Goal: Information Seeking & Learning: Find specific page/section

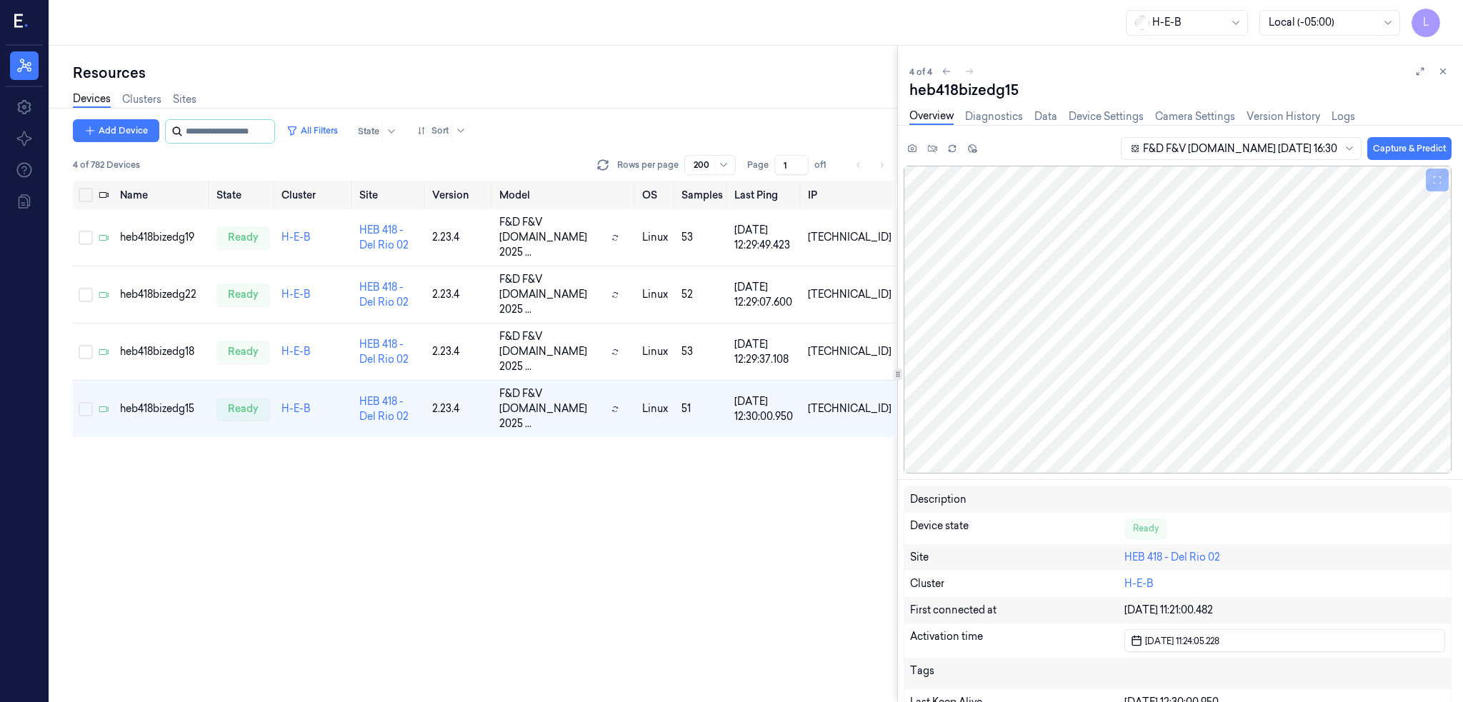
click at [236, 131] on input "string" at bounding box center [229, 131] width 86 height 23
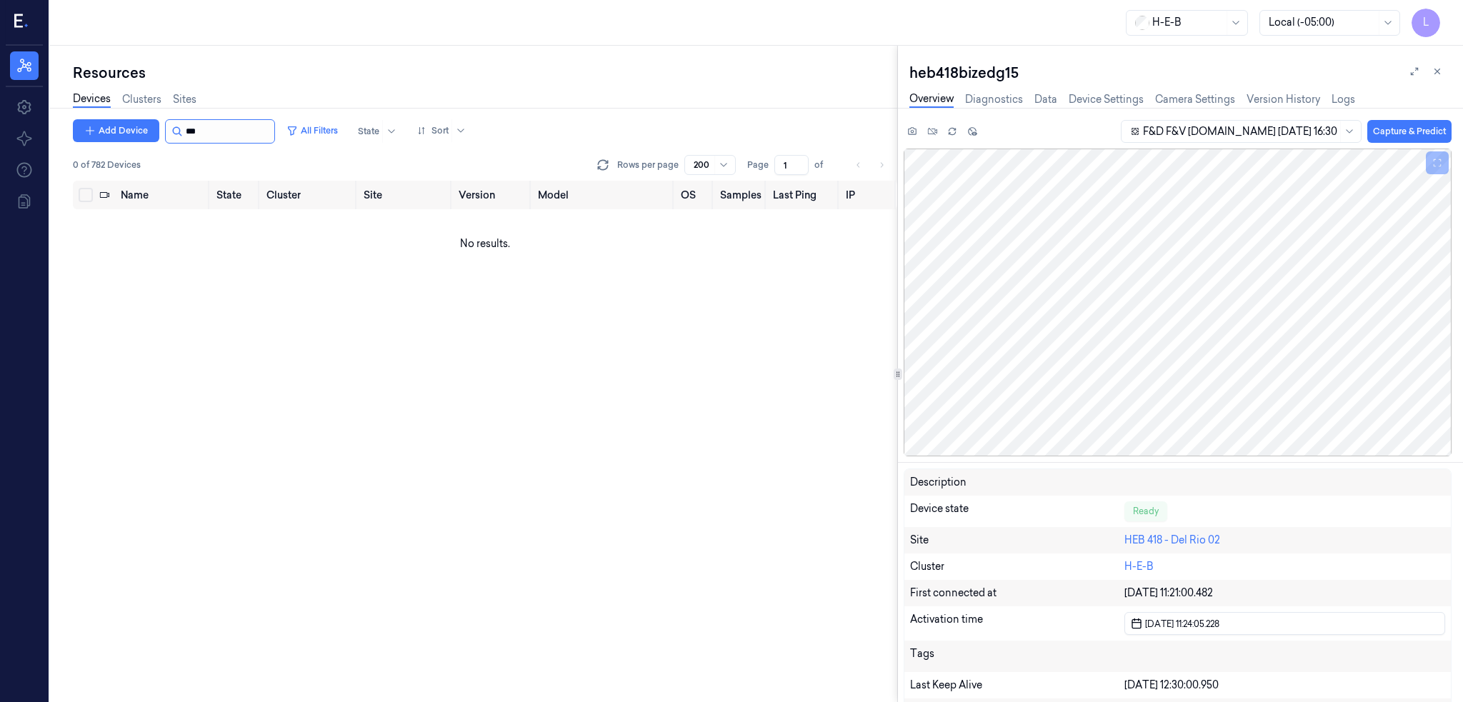
type input "***"
click at [588, 554] on div "Add Device All Filters State Sort 0 of 782 Devices Rows per page 200 Page 1 of …" at bounding box center [485, 410] width 824 height 583
click at [190, 94] on link "Sites" at bounding box center [185, 99] width 24 height 16
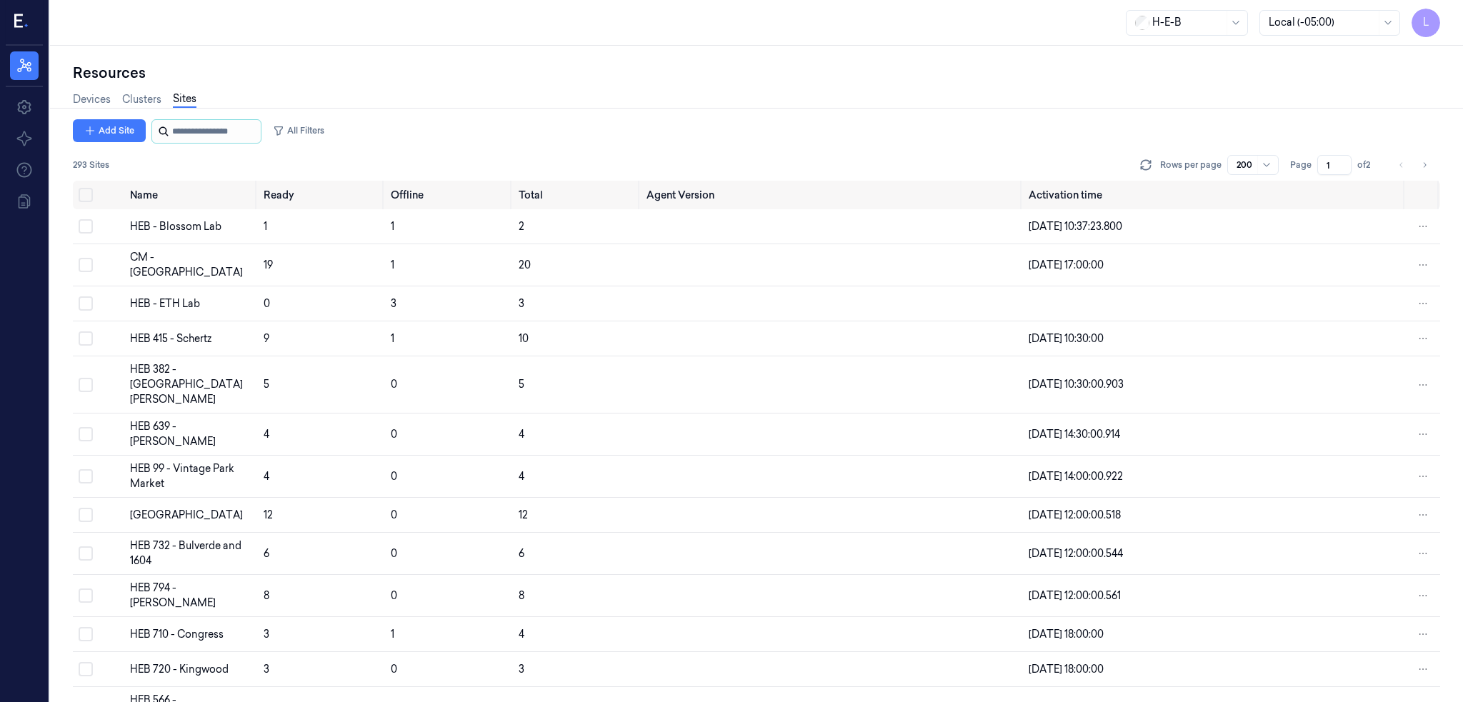
click at [199, 122] on input "string" at bounding box center [215, 131] width 86 height 23
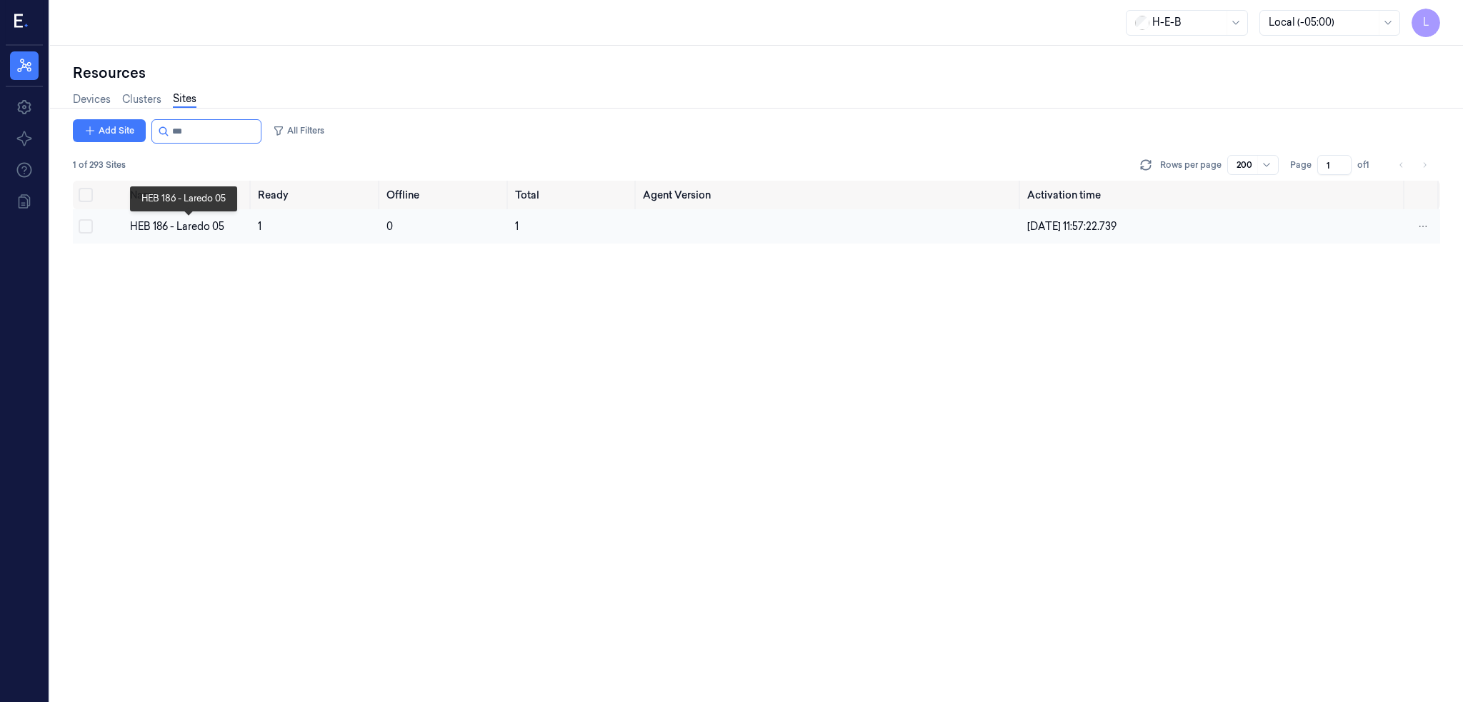
type input "***"
click at [169, 222] on div "HEB 186 - Laredo 05" at bounding box center [188, 226] width 117 height 15
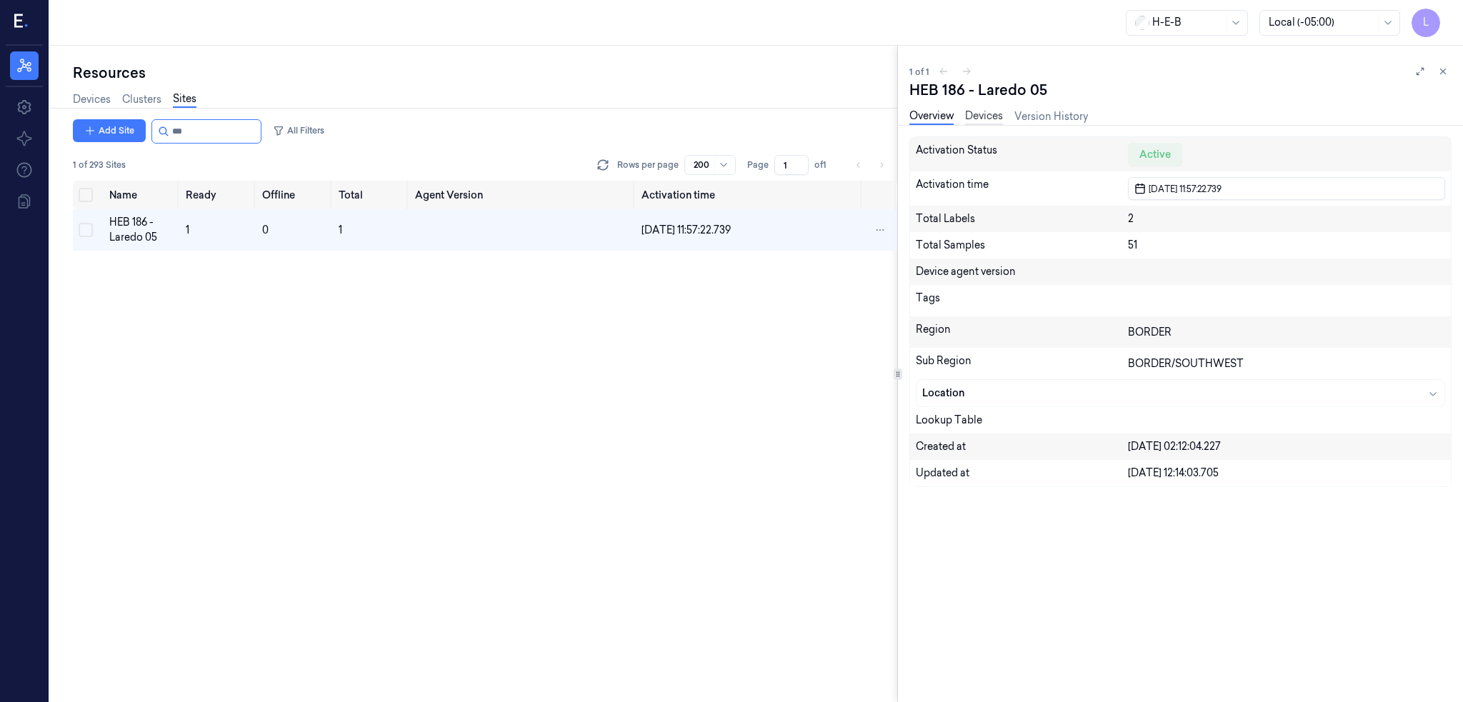
click at [993, 116] on link "Devices" at bounding box center [984, 117] width 38 height 16
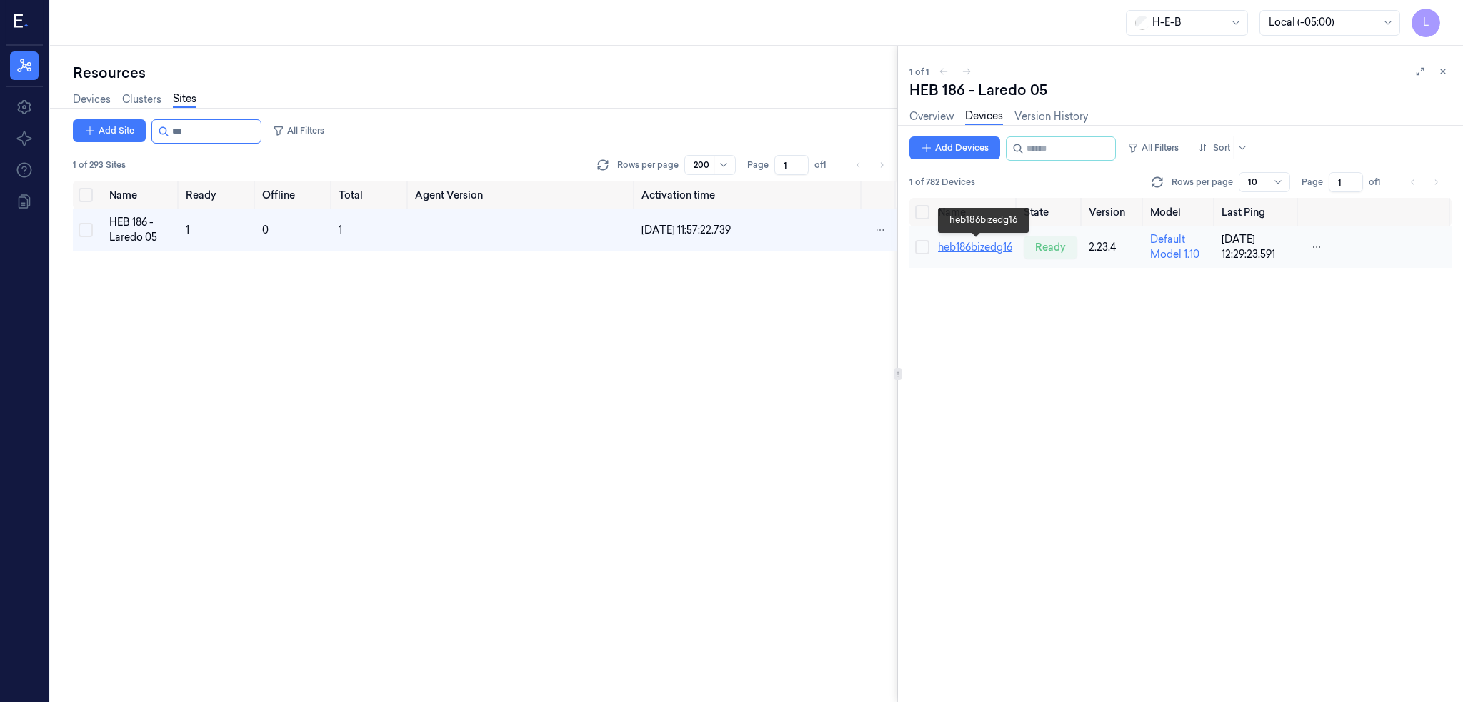
click at [987, 245] on link "heb186bizedg16" at bounding box center [975, 247] width 74 height 13
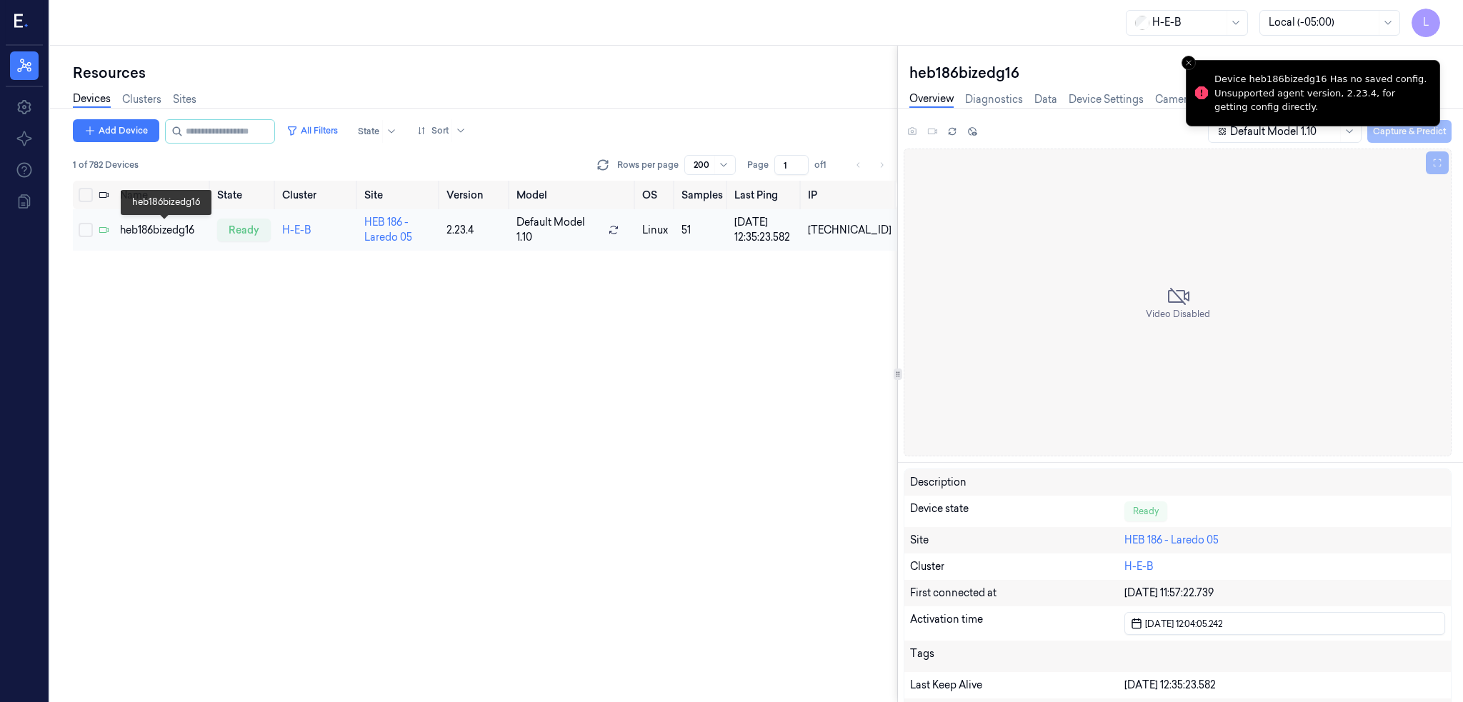
click at [164, 229] on div "heb186bizedg16" at bounding box center [162, 230] width 85 height 15
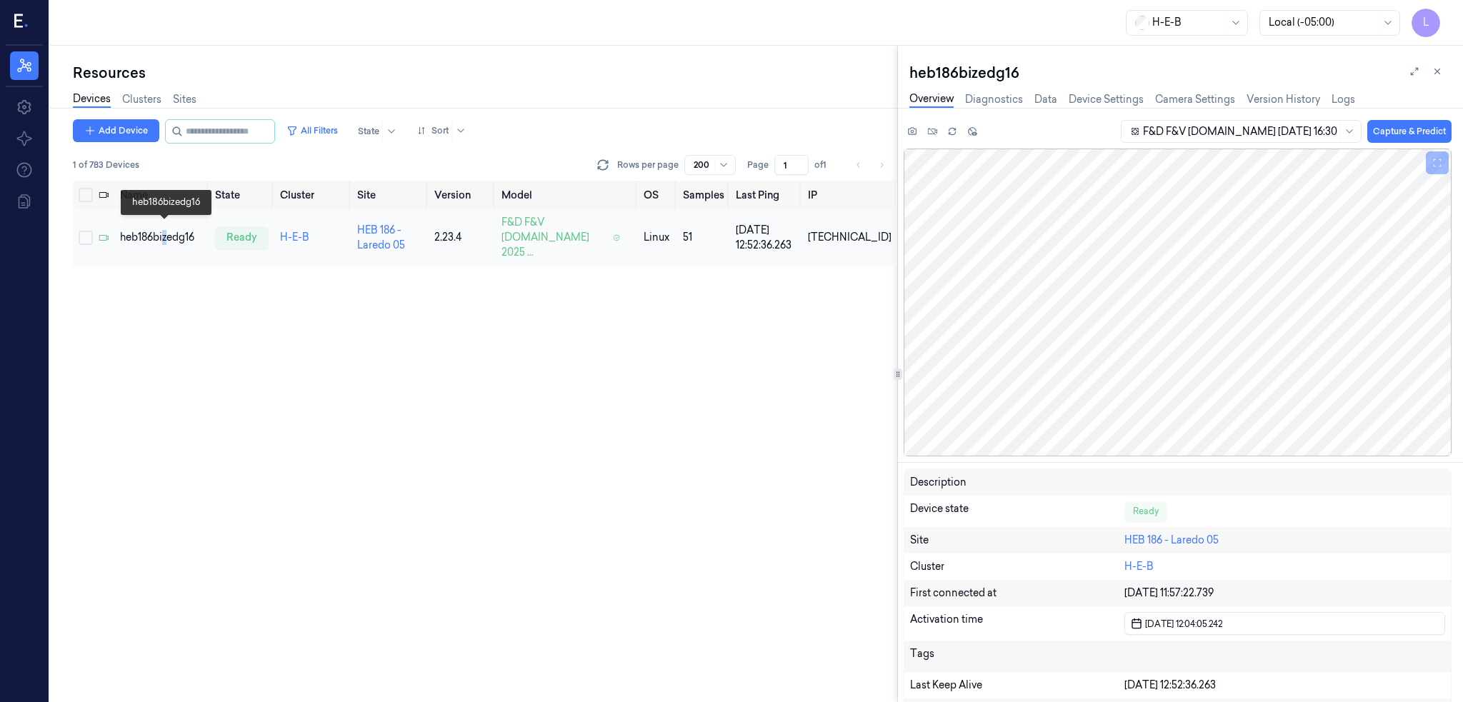
click at [167, 230] on div "heb186bizedg16" at bounding box center [162, 237] width 84 height 15
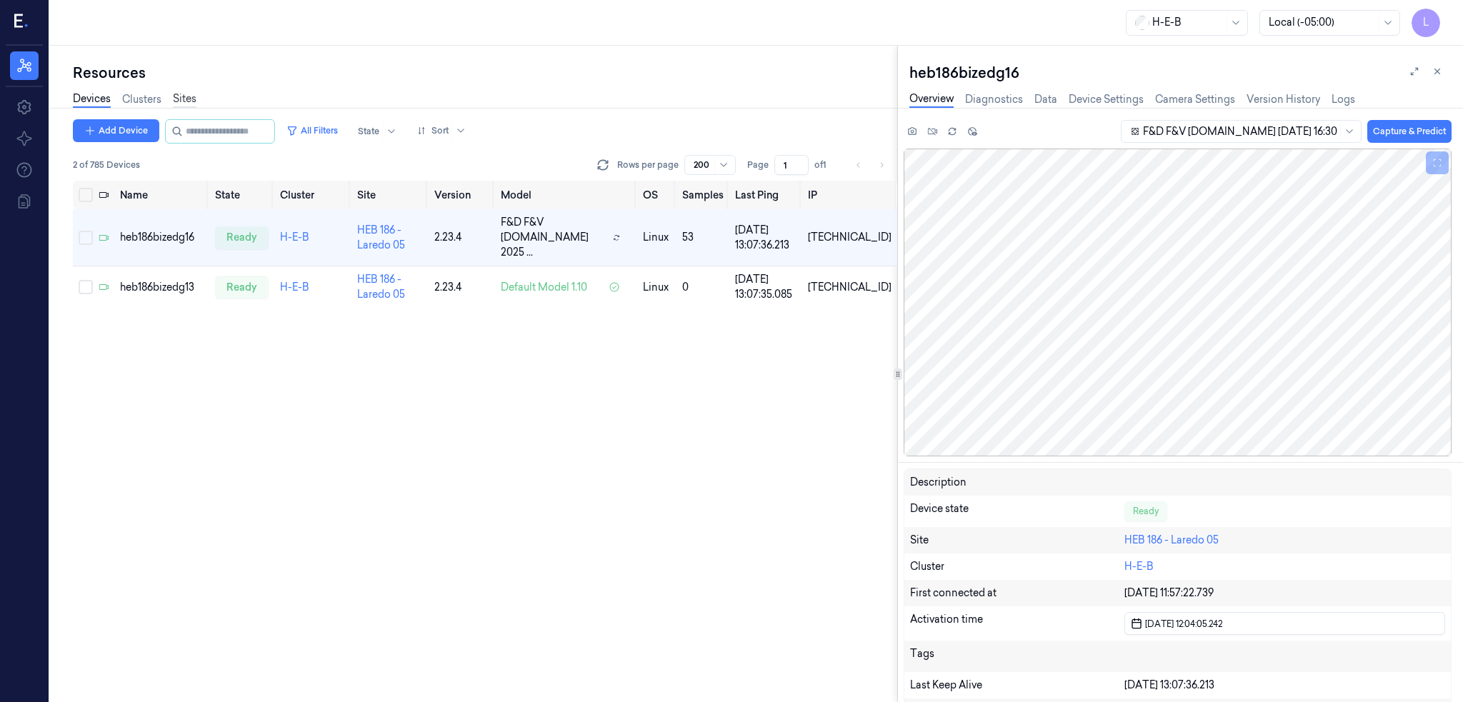
click at [181, 95] on link "Sites" at bounding box center [185, 99] width 24 height 16
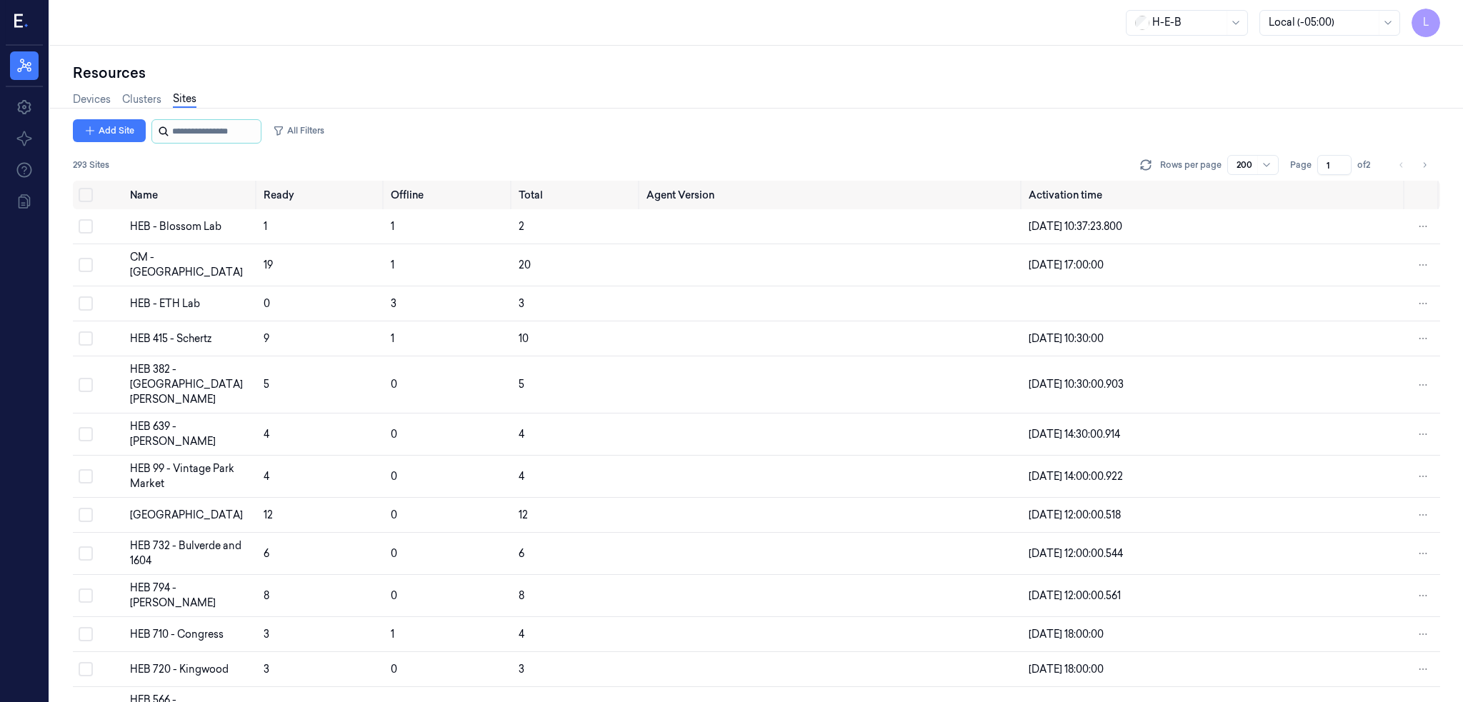
click at [199, 128] on input "string" at bounding box center [215, 131] width 86 height 23
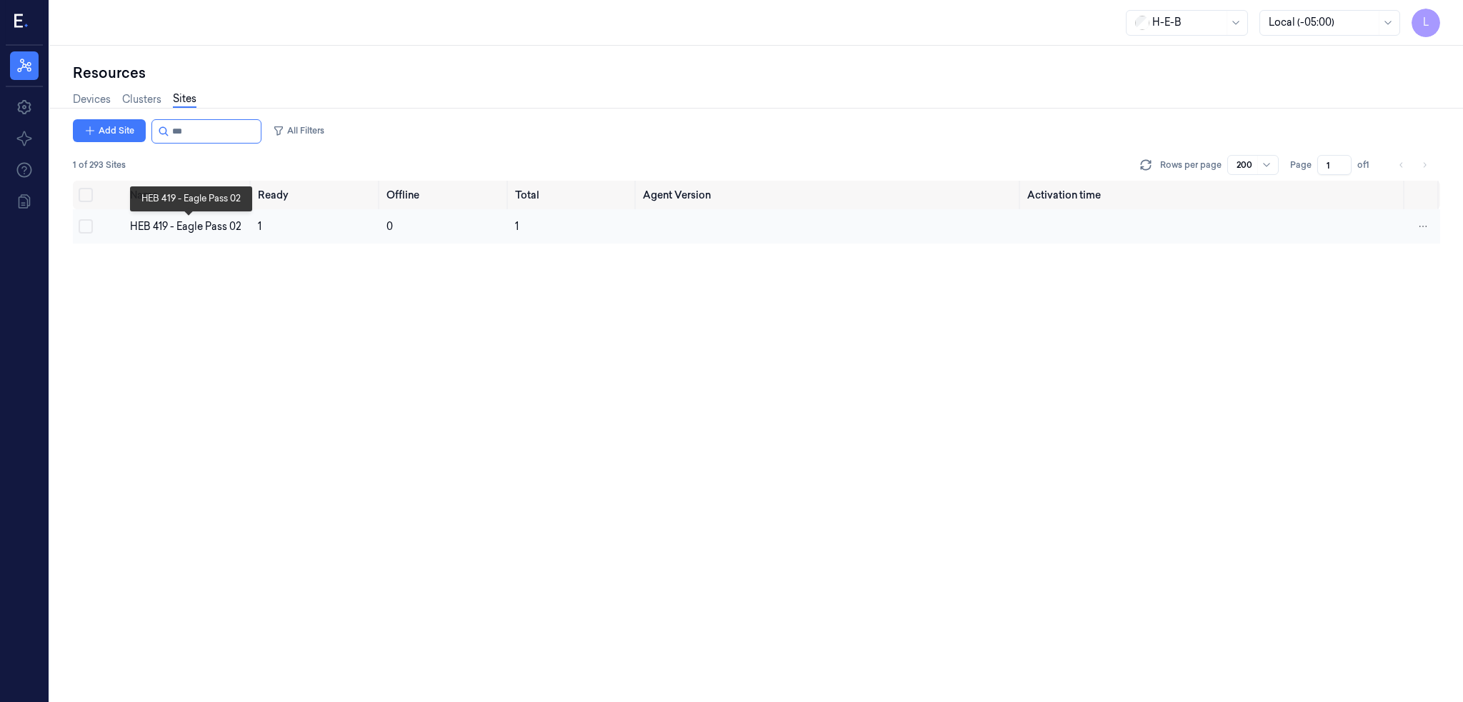
type input "***"
click at [193, 221] on div "HEB 419 - Eagle Pass 02" at bounding box center [188, 226] width 117 height 15
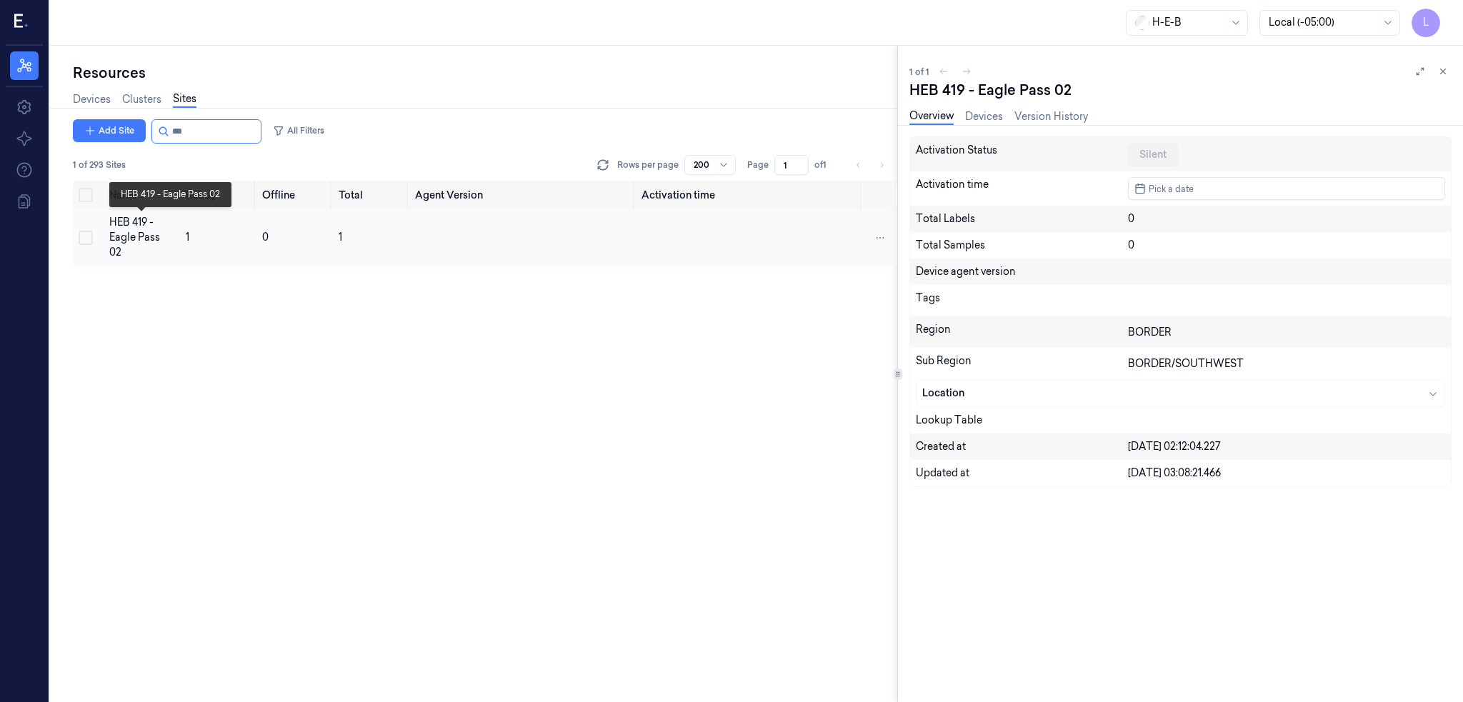
click at [153, 235] on div "HEB 419 - Eagle Pass 02" at bounding box center [141, 237] width 65 height 45
click at [994, 116] on link "Devices" at bounding box center [984, 117] width 38 height 16
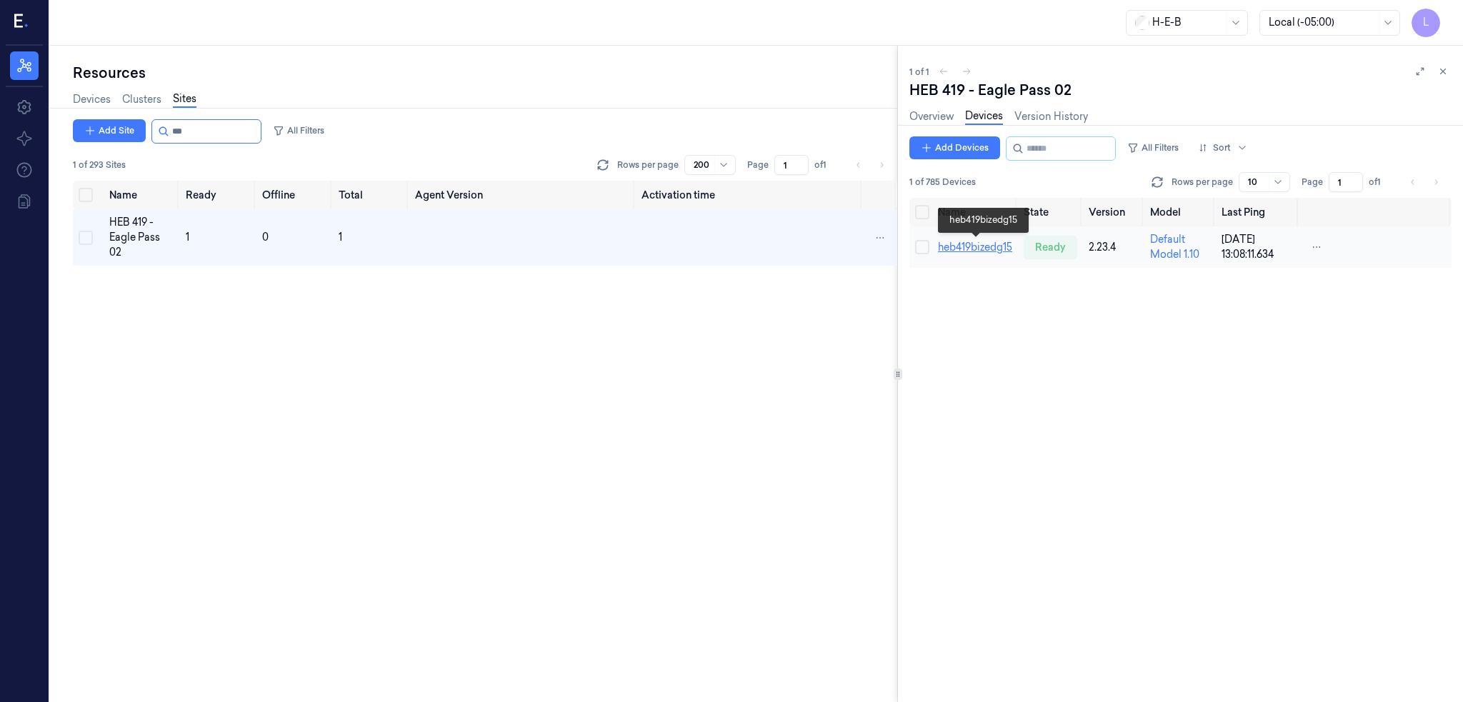
click at [990, 248] on link "heb419bizedg15" at bounding box center [975, 247] width 74 height 13
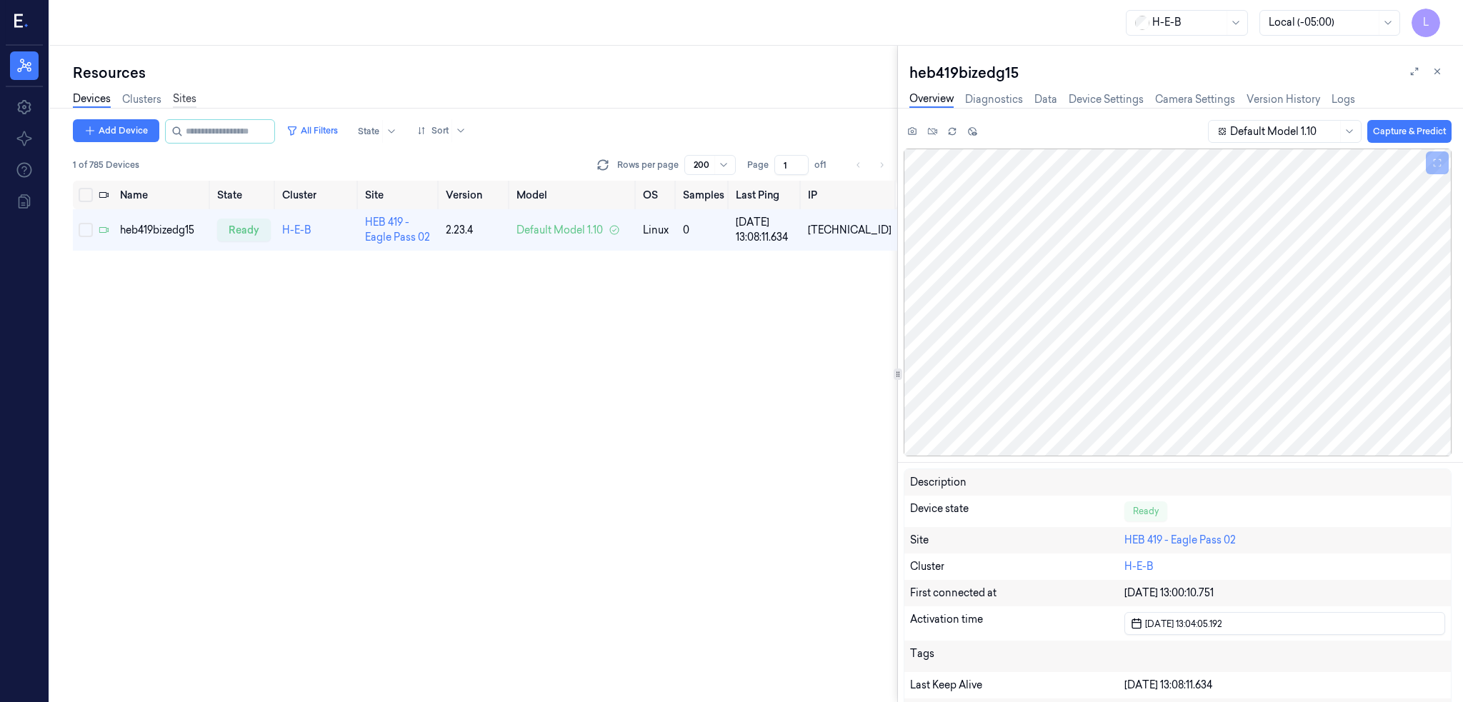
click at [180, 98] on link "Sites" at bounding box center [185, 99] width 24 height 16
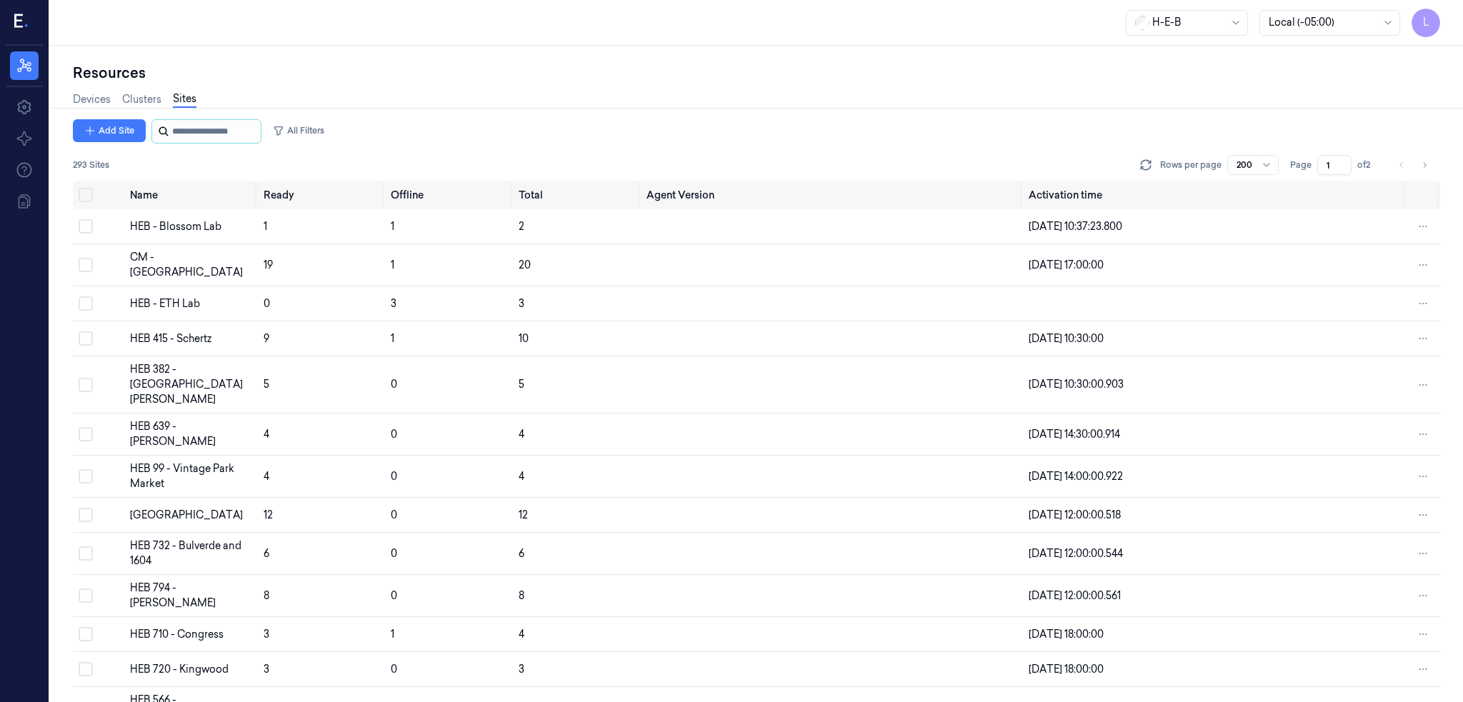
click at [214, 124] on input "string" at bounding box center [215, 131] width 86 height 23
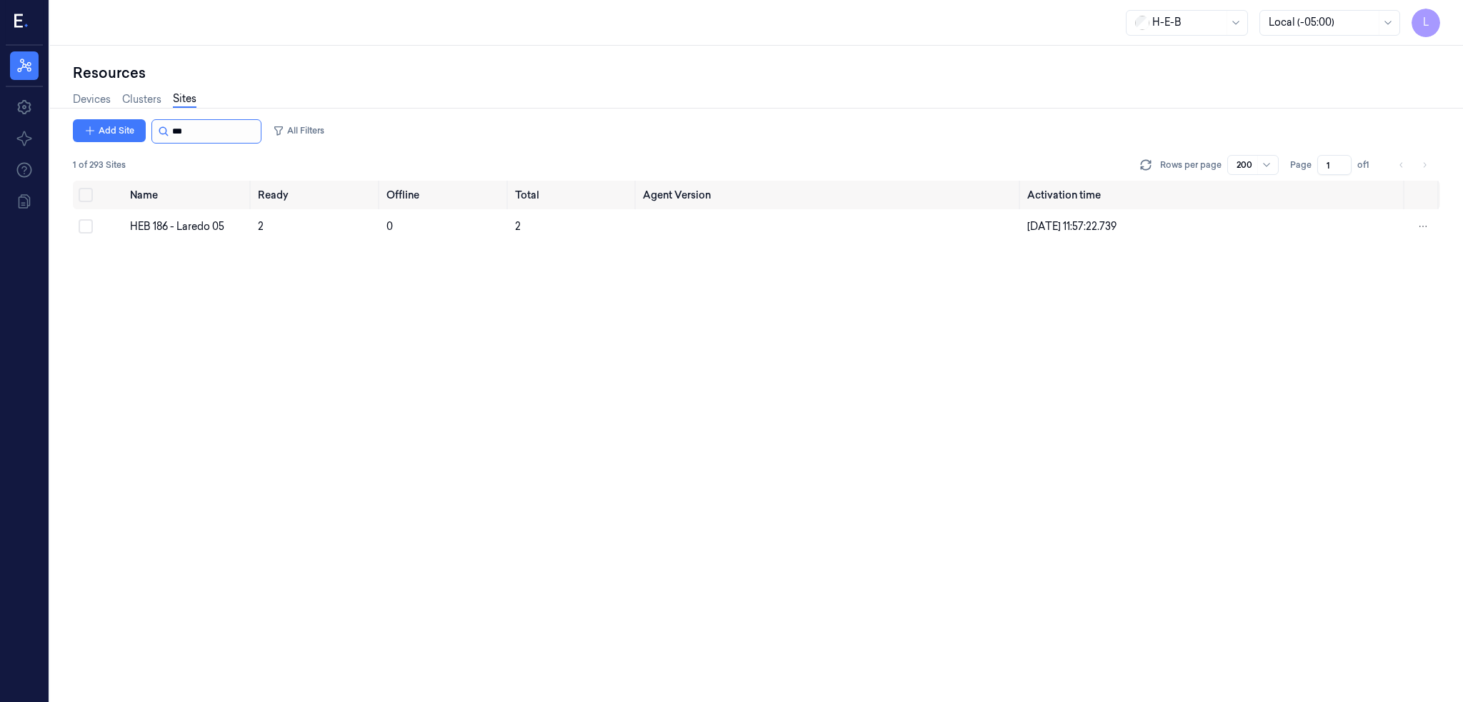
type input "***"
click at [194, 223] on div "HEB 186 - Laredo 05" at bounding box center [188, 226] width 117 height 15
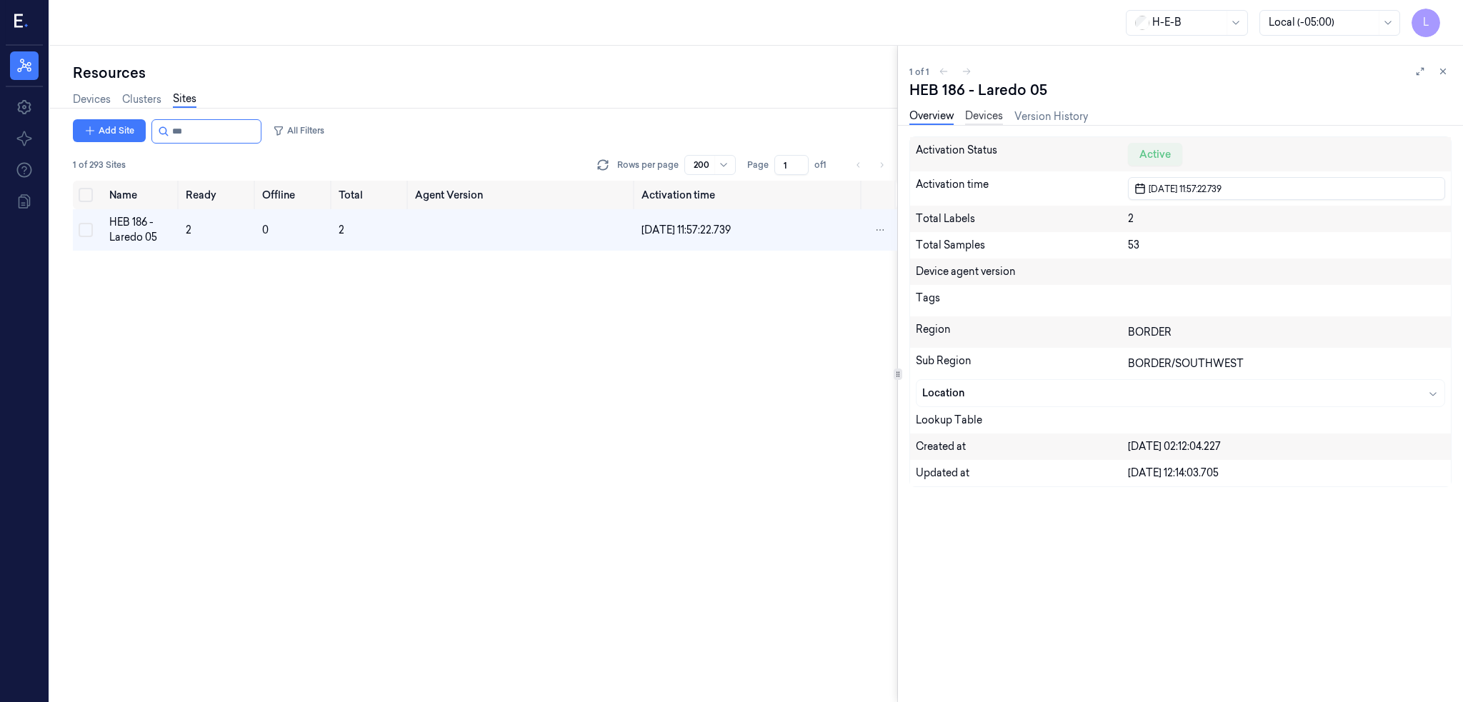
click at [995, 116] on link "Devices" at bounding box center [984, 117] width 38 height 16
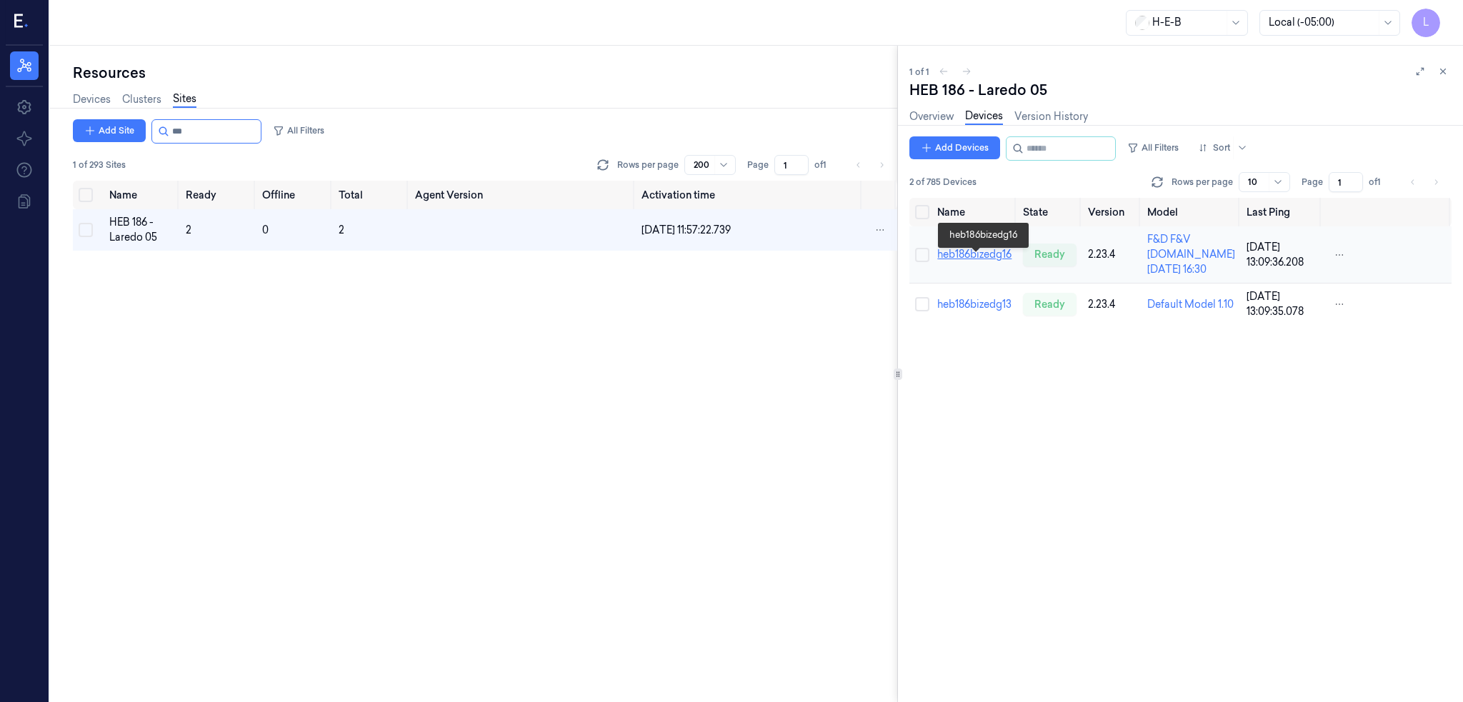
click at [979, 261] on link "heb186bizedg16" at bounding box center [974, 254] width 74 height 13
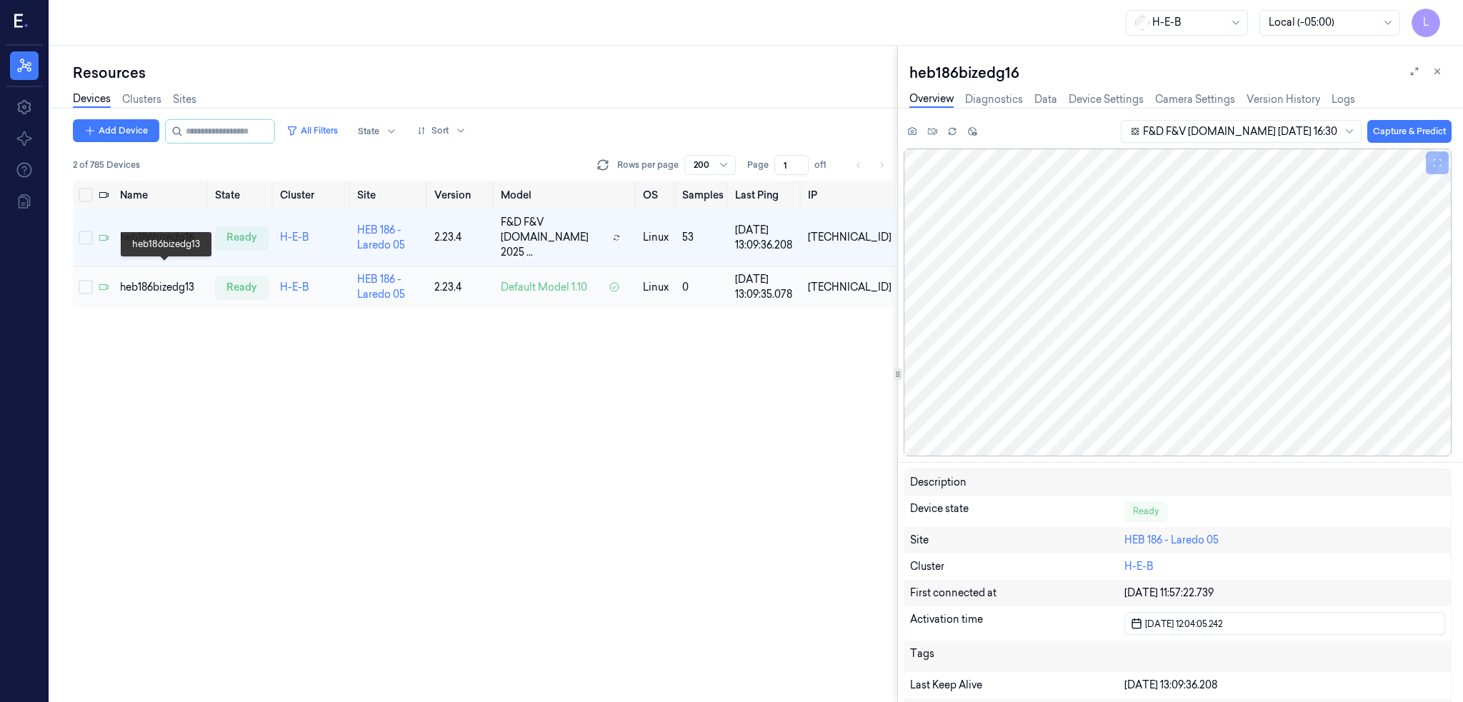
click at [148, 280] on div "heb186bizedg13" at bounding box center [162, 287] width 84 height 15
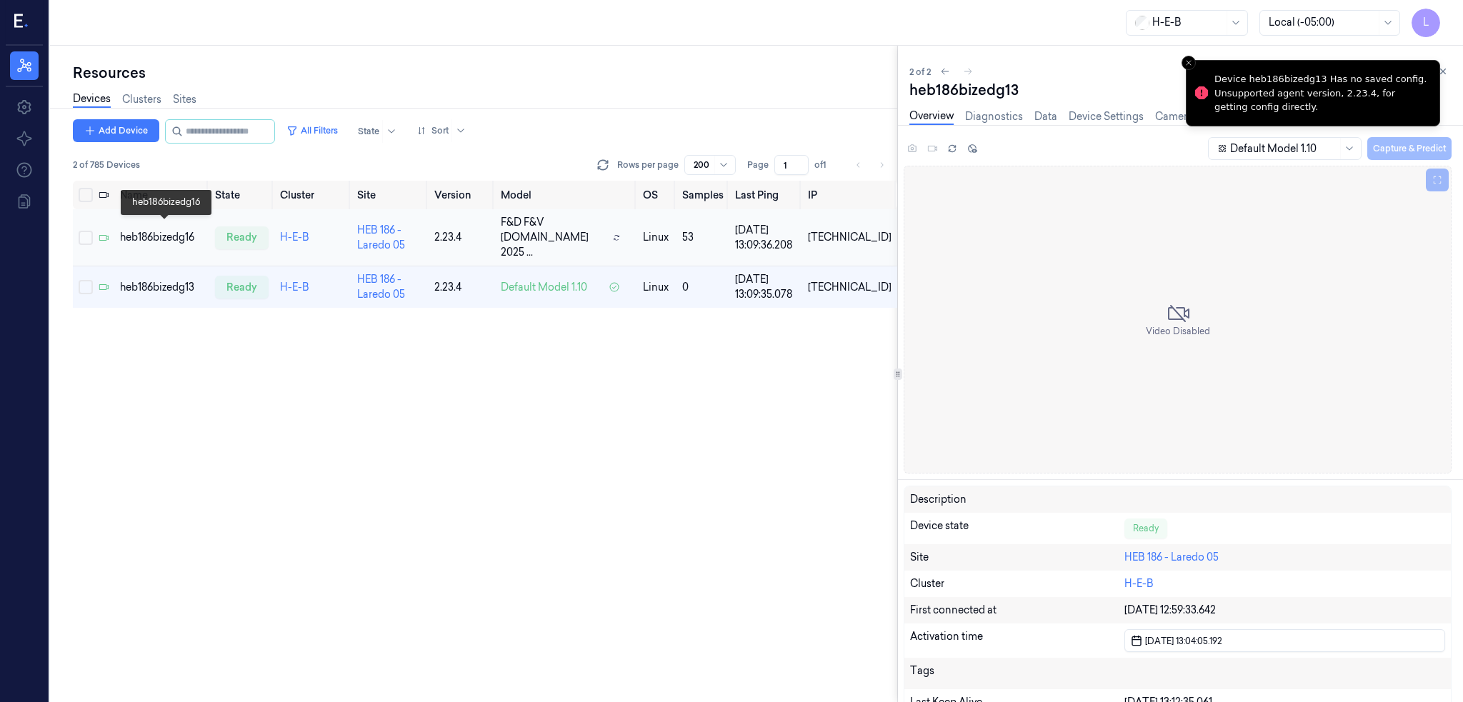
click at [160, 230] on div "heb186bizedg16" at bounding box center [162, 237] width 84 height 15
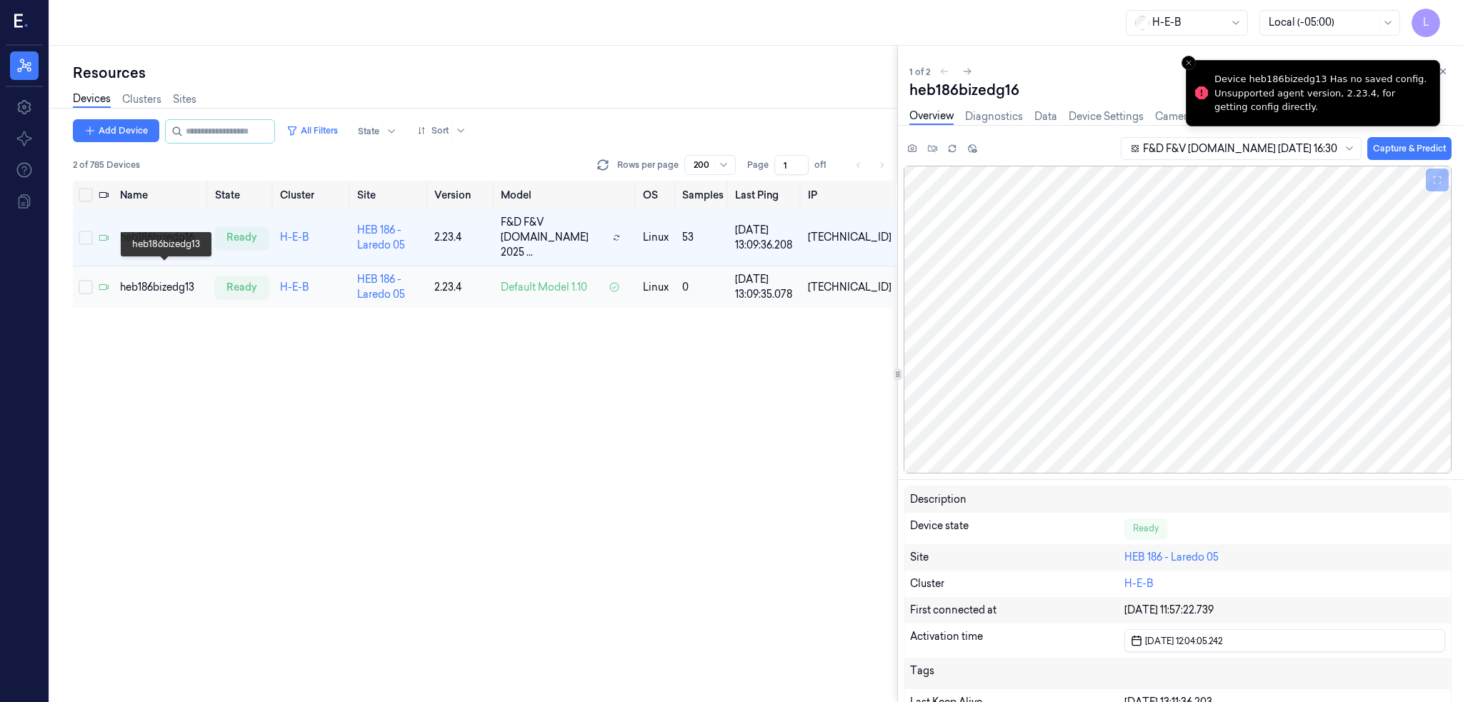
click at [174, 280] on div "heb186bizedg13" at bounding box center [162, 287] width 84 height 15
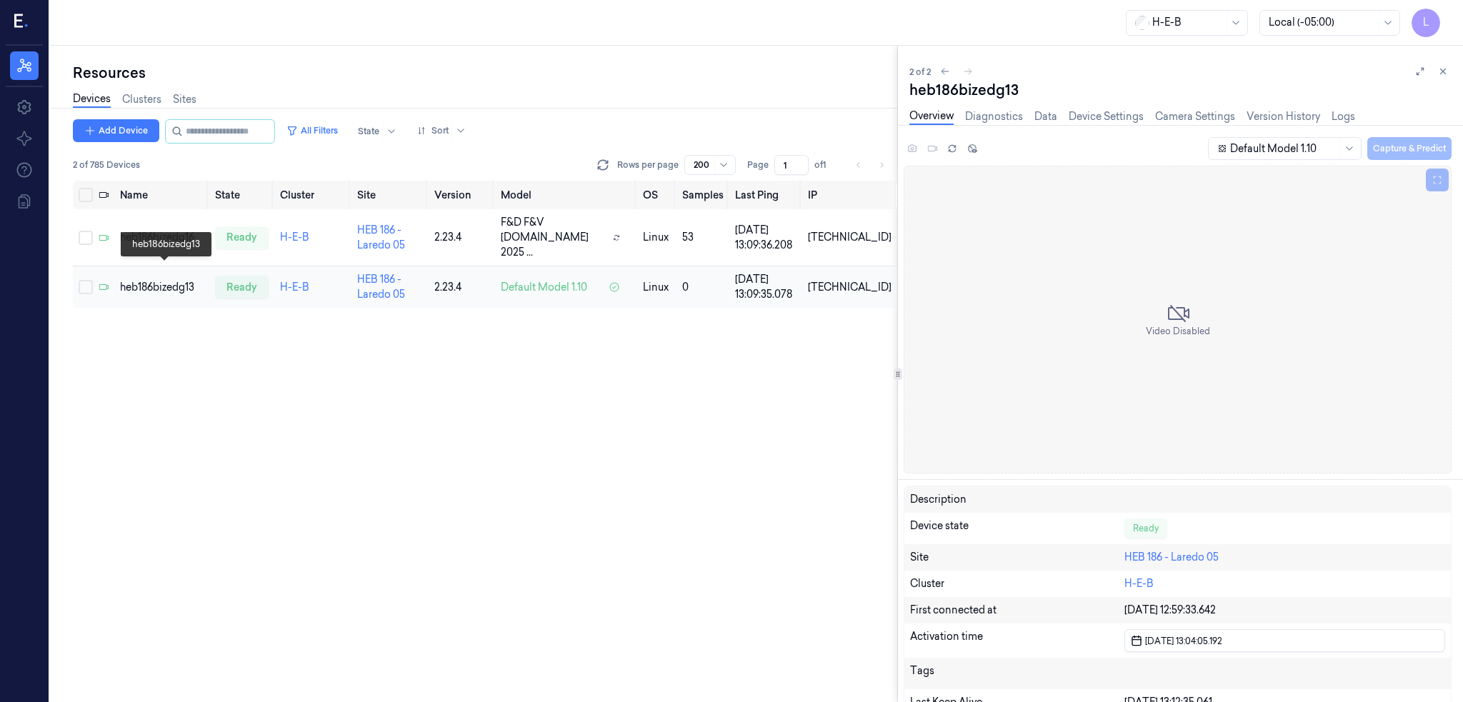
click at [149, 280] on div "heb186bizedg13" at bounding box center [162, 287] width 84 height 15
click at [168, 230] on div "heb186bizedg16" at bounding box center [162, 237] width 84 height 15
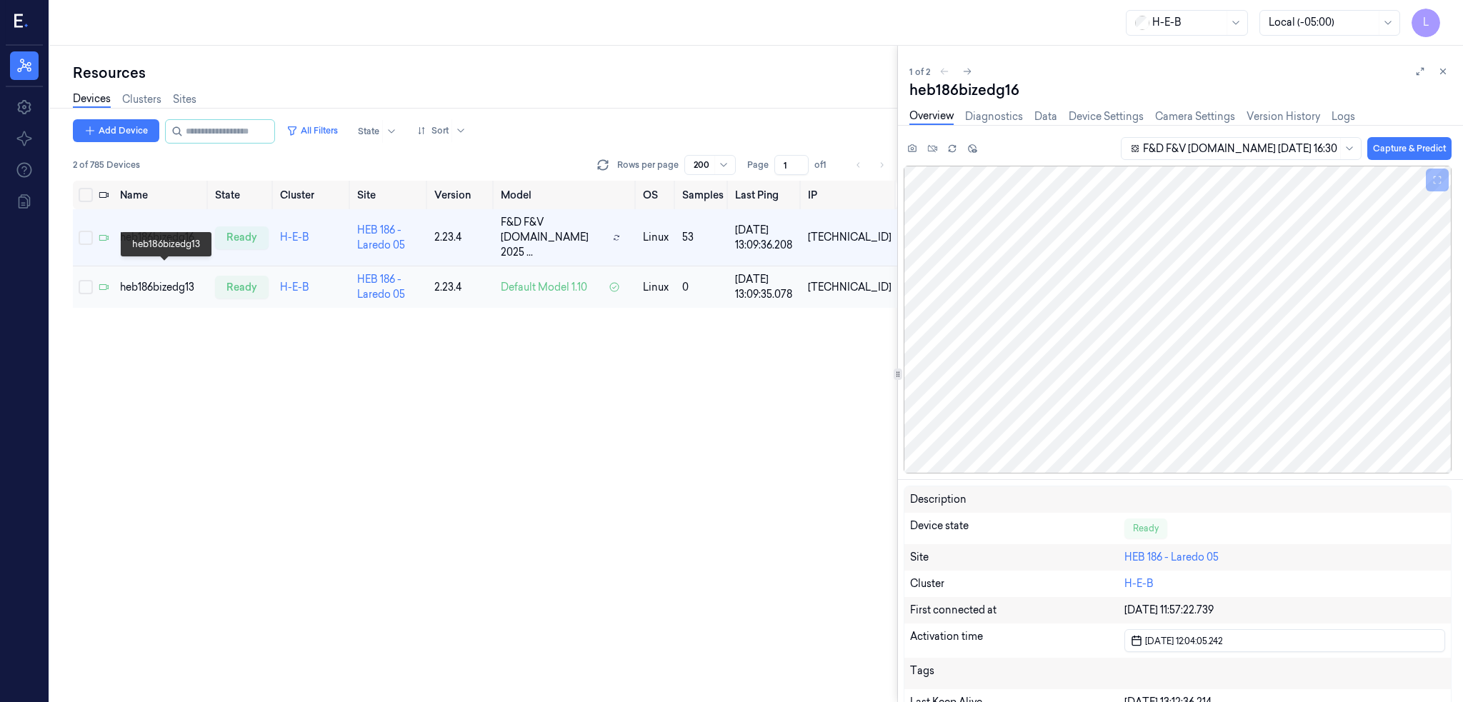
click at [169, 280] on div "heb186bizedg13" at bounding box center [162, 287] width 84 height 15
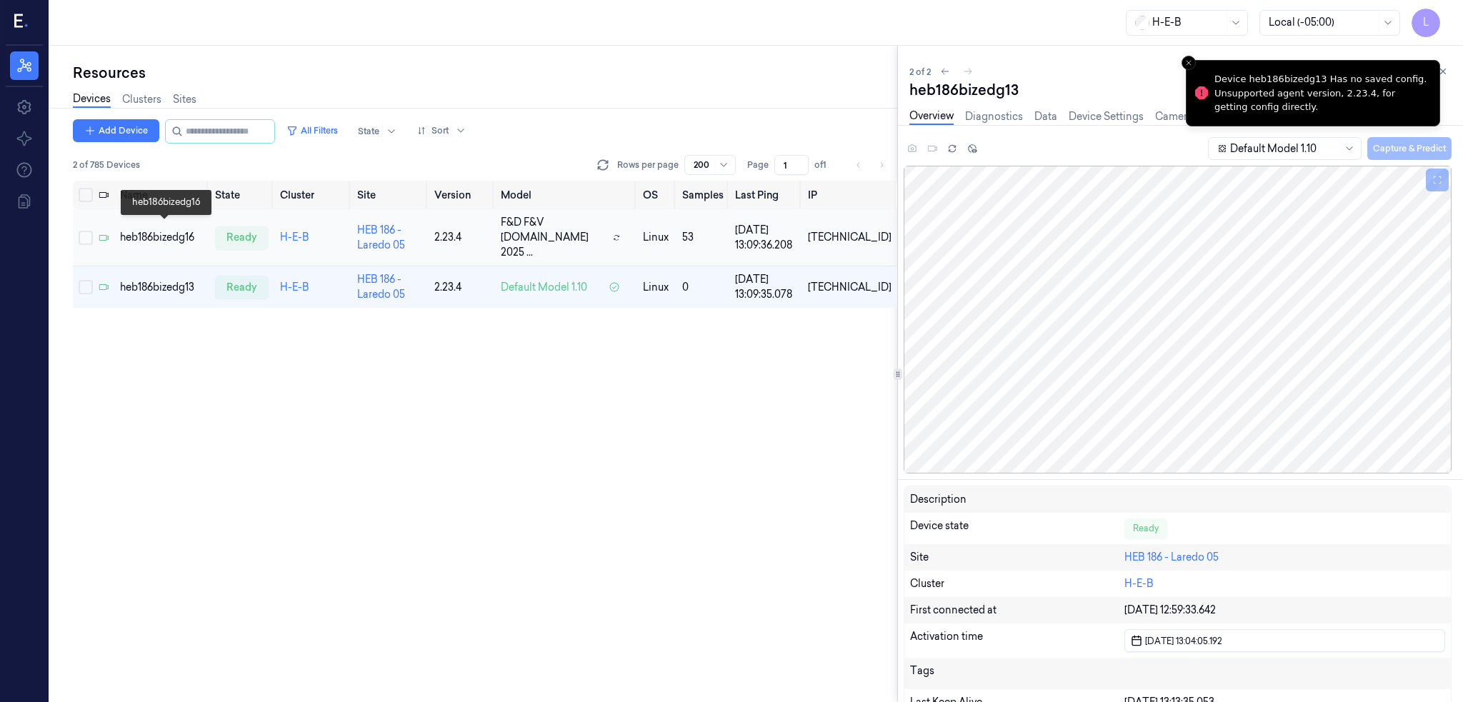
click at [171, 235] on div "heb186bizedg16" at bounding box center [162, 237] width 84 height 15
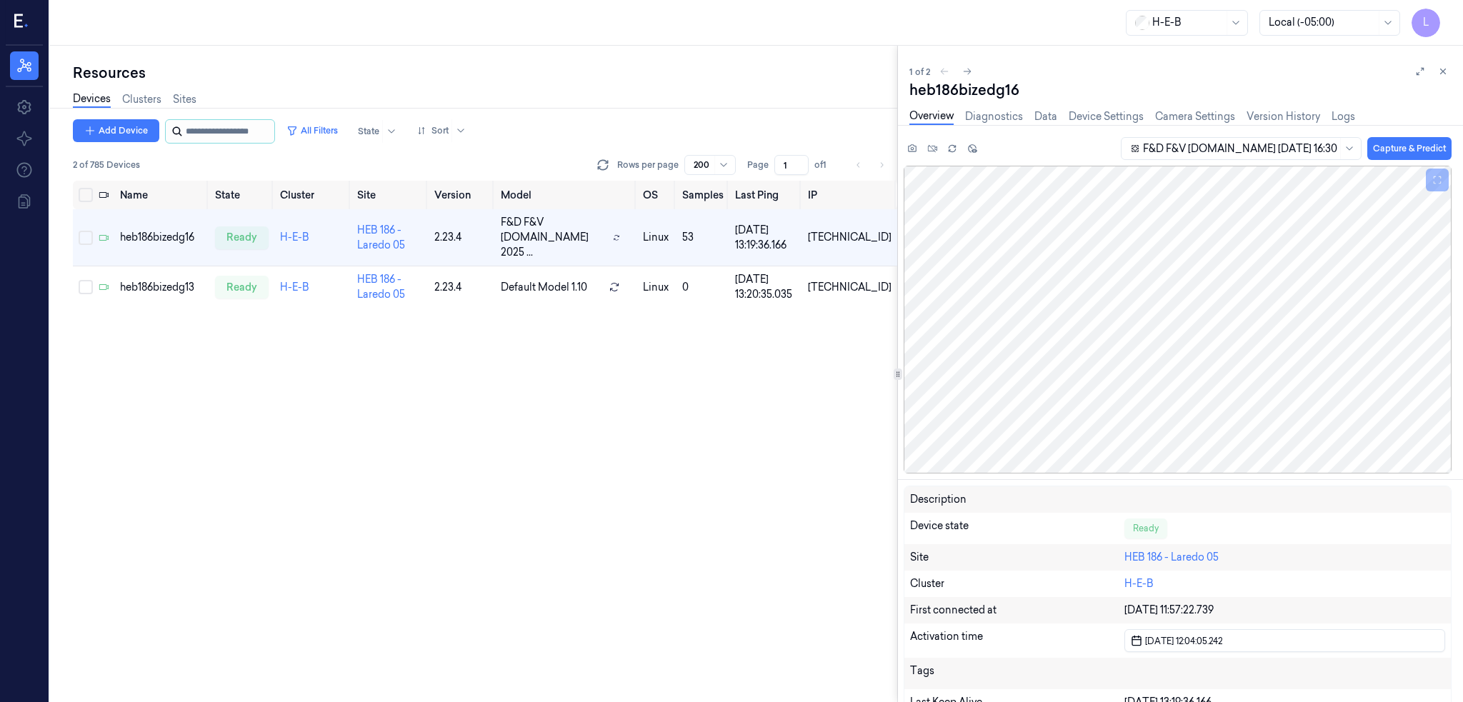
click at [231, 123] on input "string" at bounding box center [229, 131] width 86 height 23
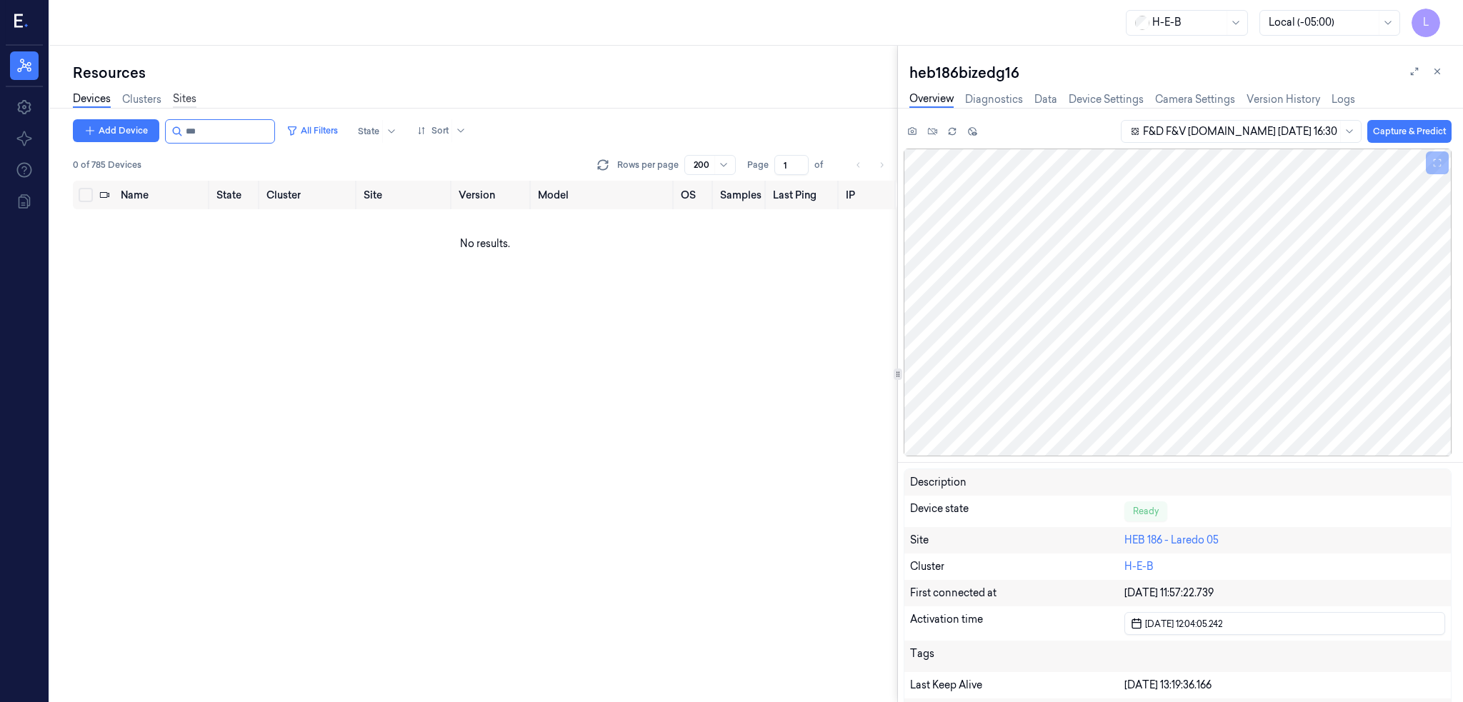
type input "***"
click at [189, 98] on link "Sites" at bounding box center [185, 99] width 24 height 16
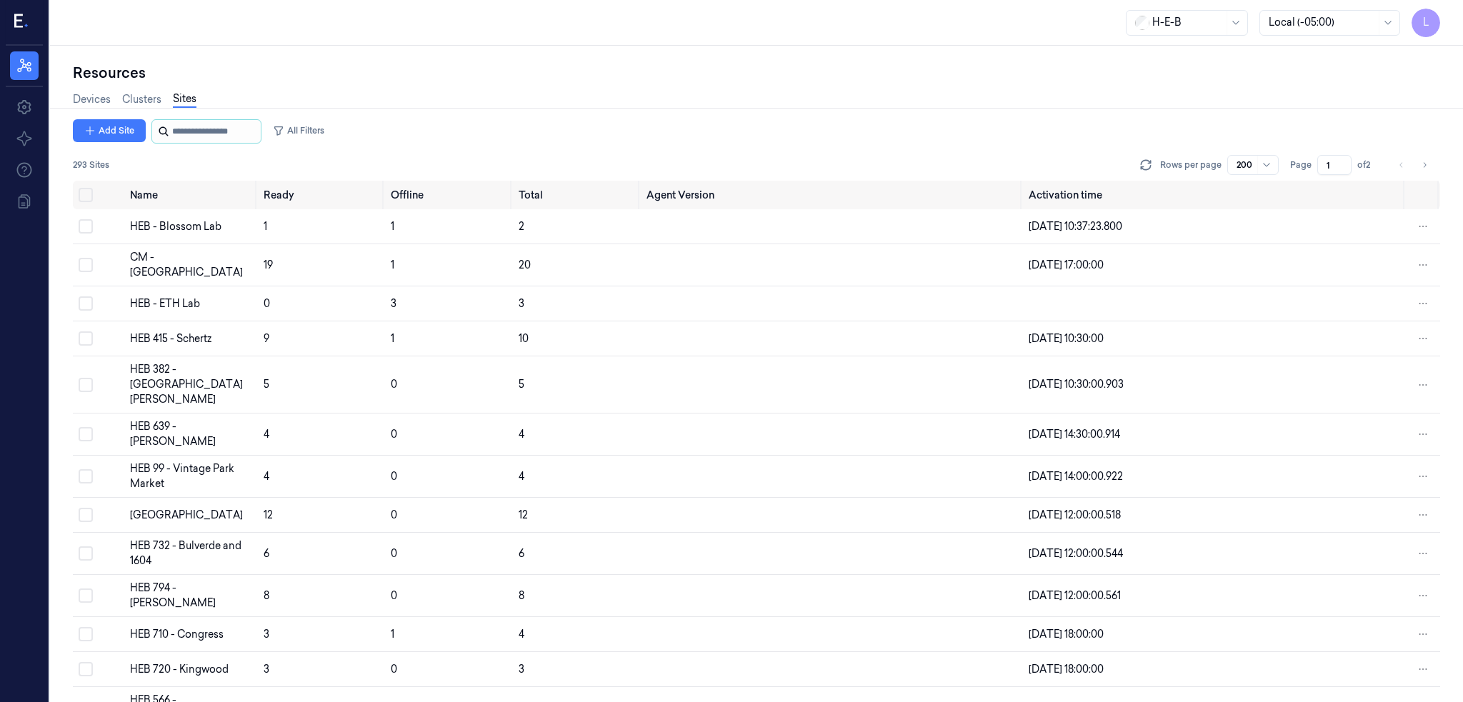
click at [179, 136] on input "string" at bounding box center [215, 131] width 86 height 23
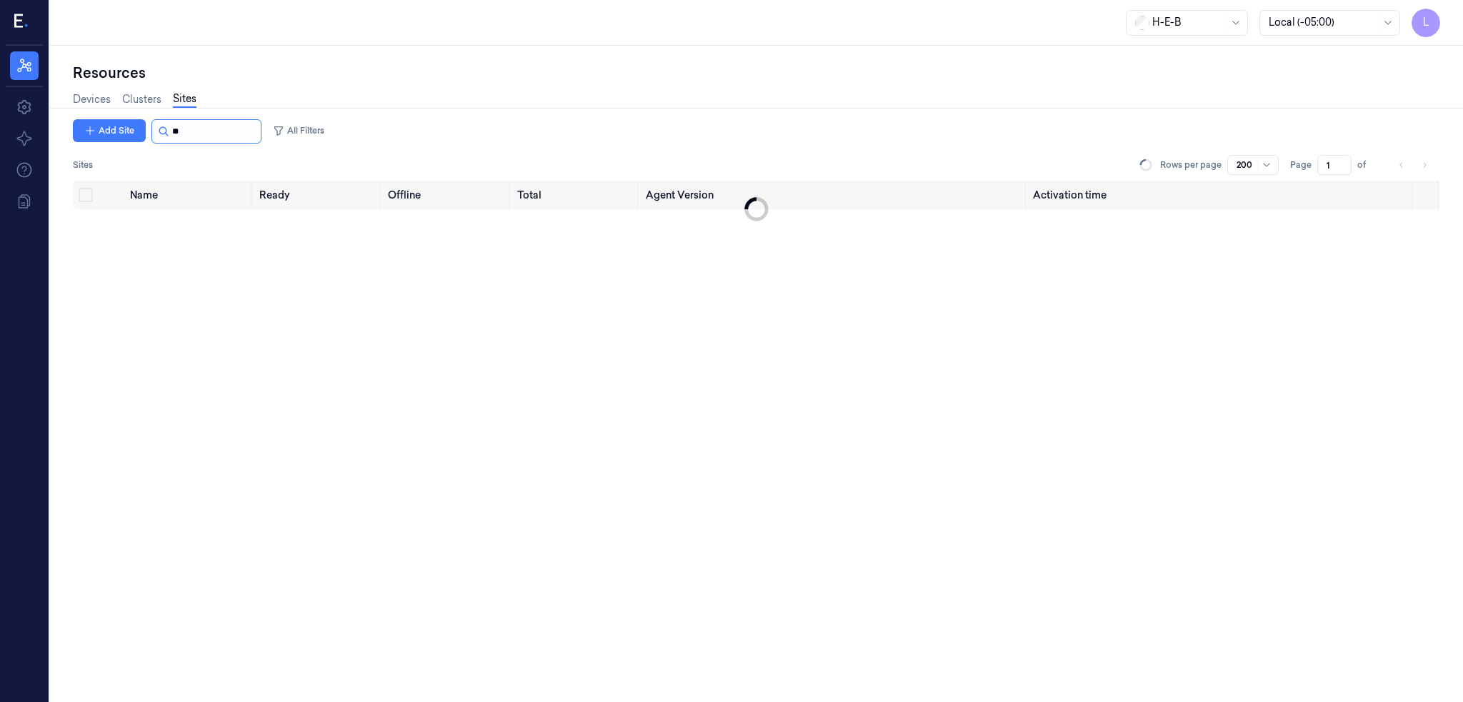
type input "*"
type input "***"
click at [185, 225] on div "HEB 419 - Eagle Pass 02" at bounding box center [188, 226] width 117 height 15
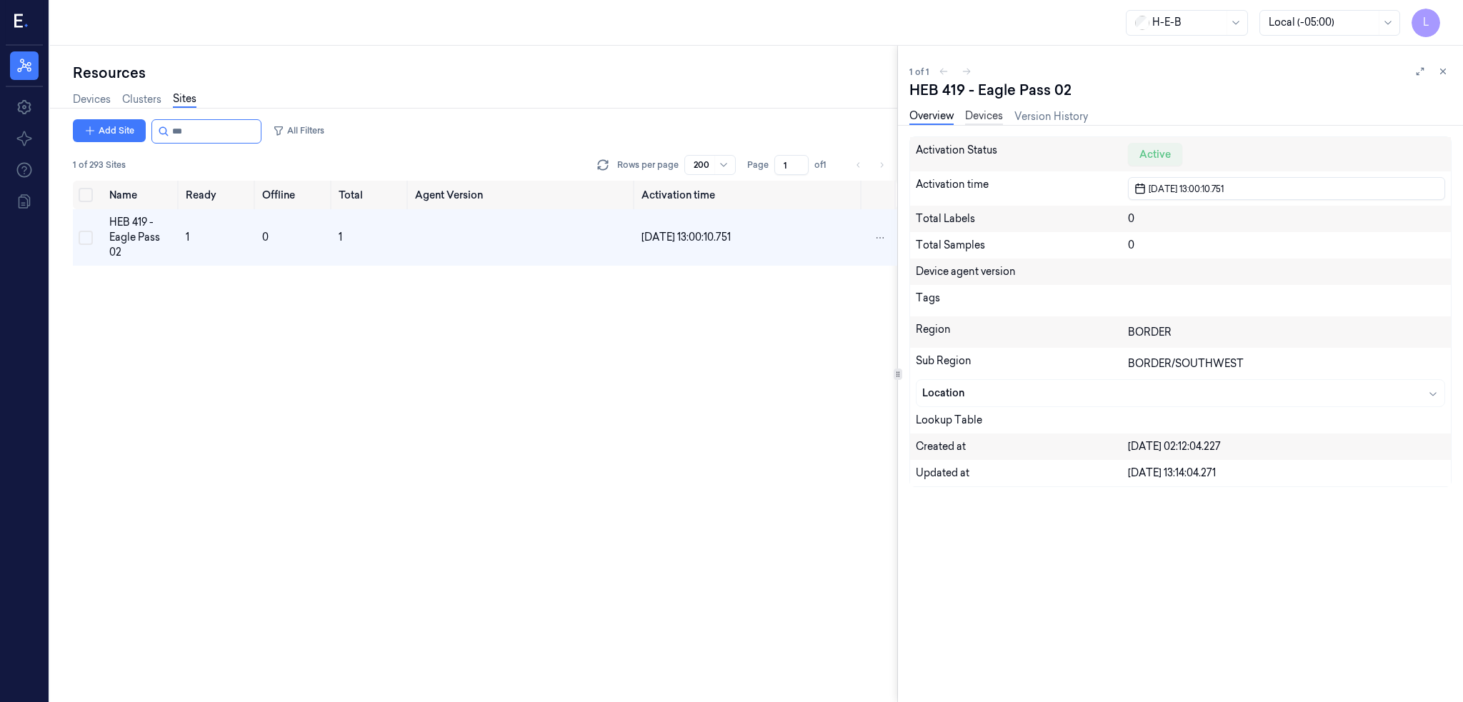
click at [1001, 121] on link "Devices" at bounding box center [984, 117] width 38 height 16
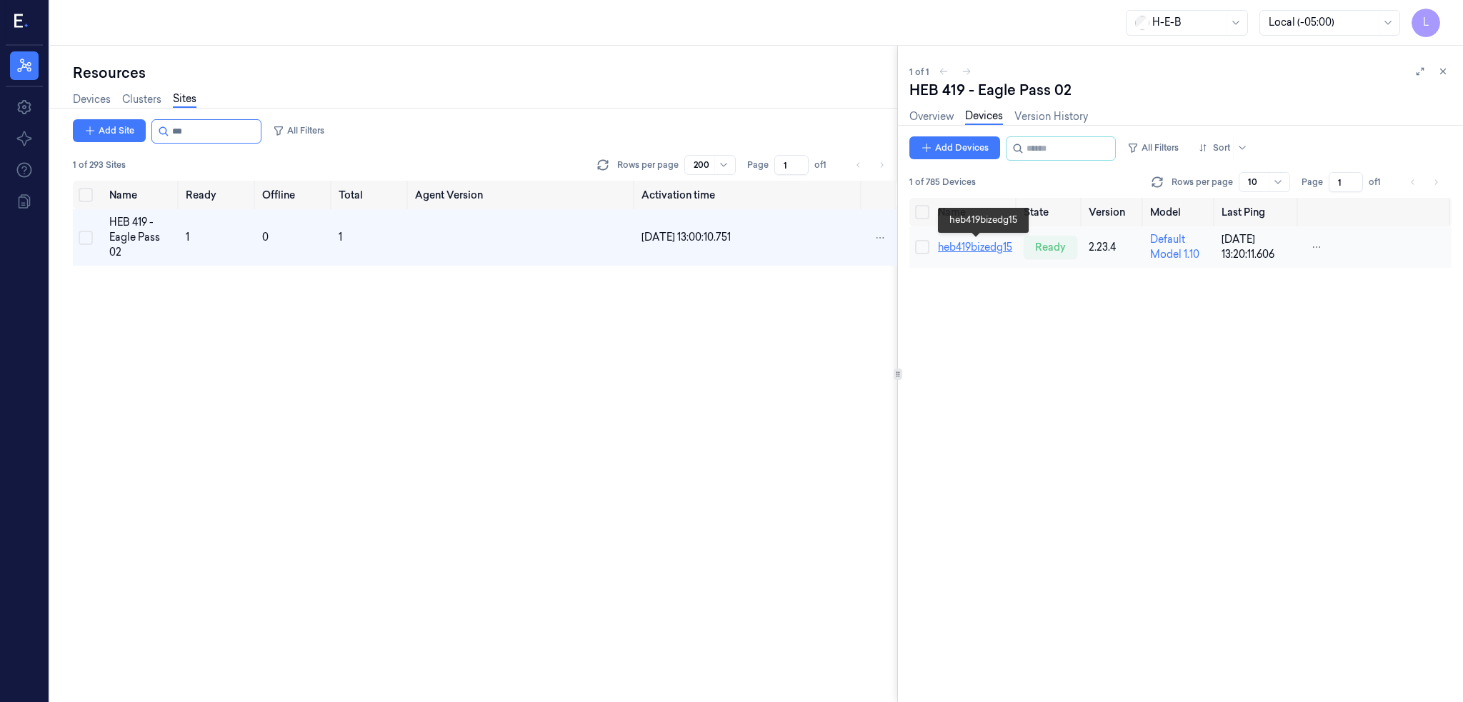
click at [977, 247] on link "heb419bizedg15" at bounding box center [975, 247] width 74 height 13
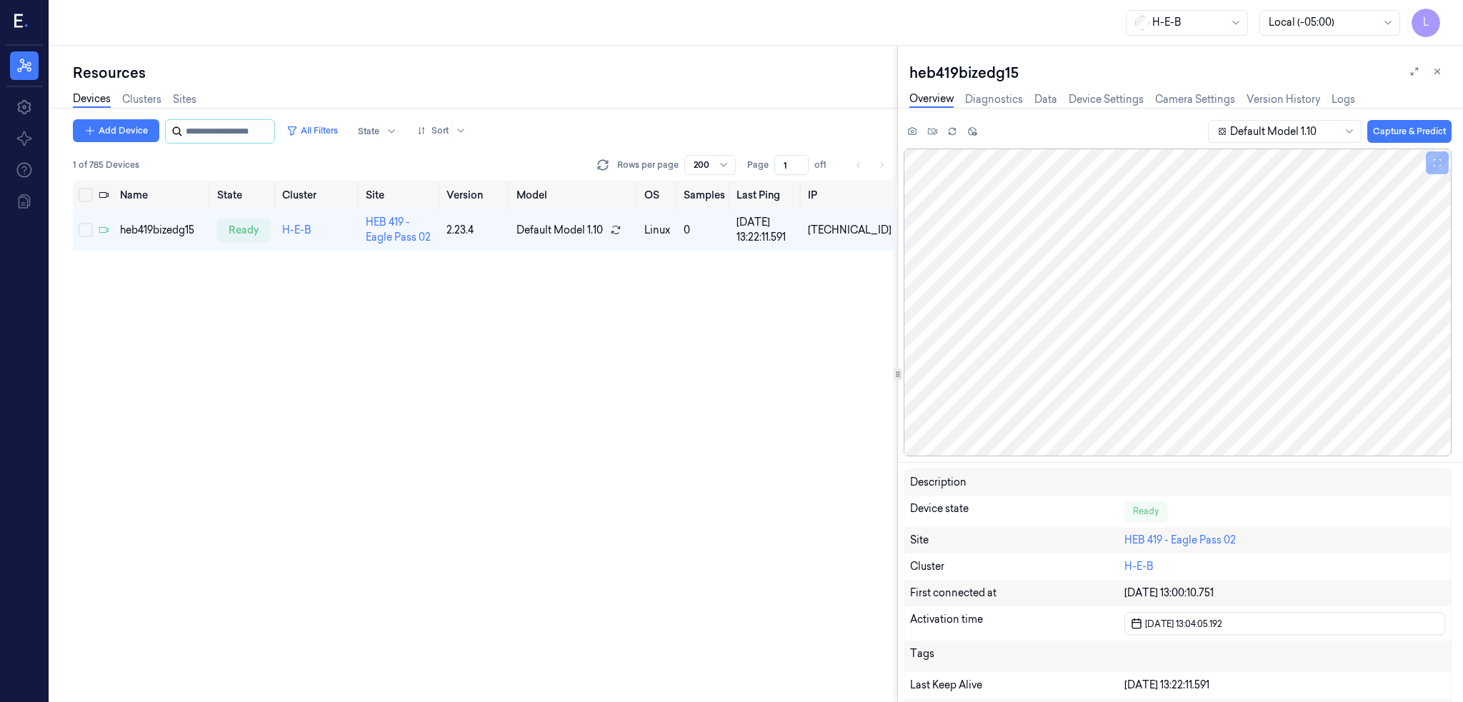
click at [246, 139] on input "string" at bounding box center [229, 131] width 86 height 23
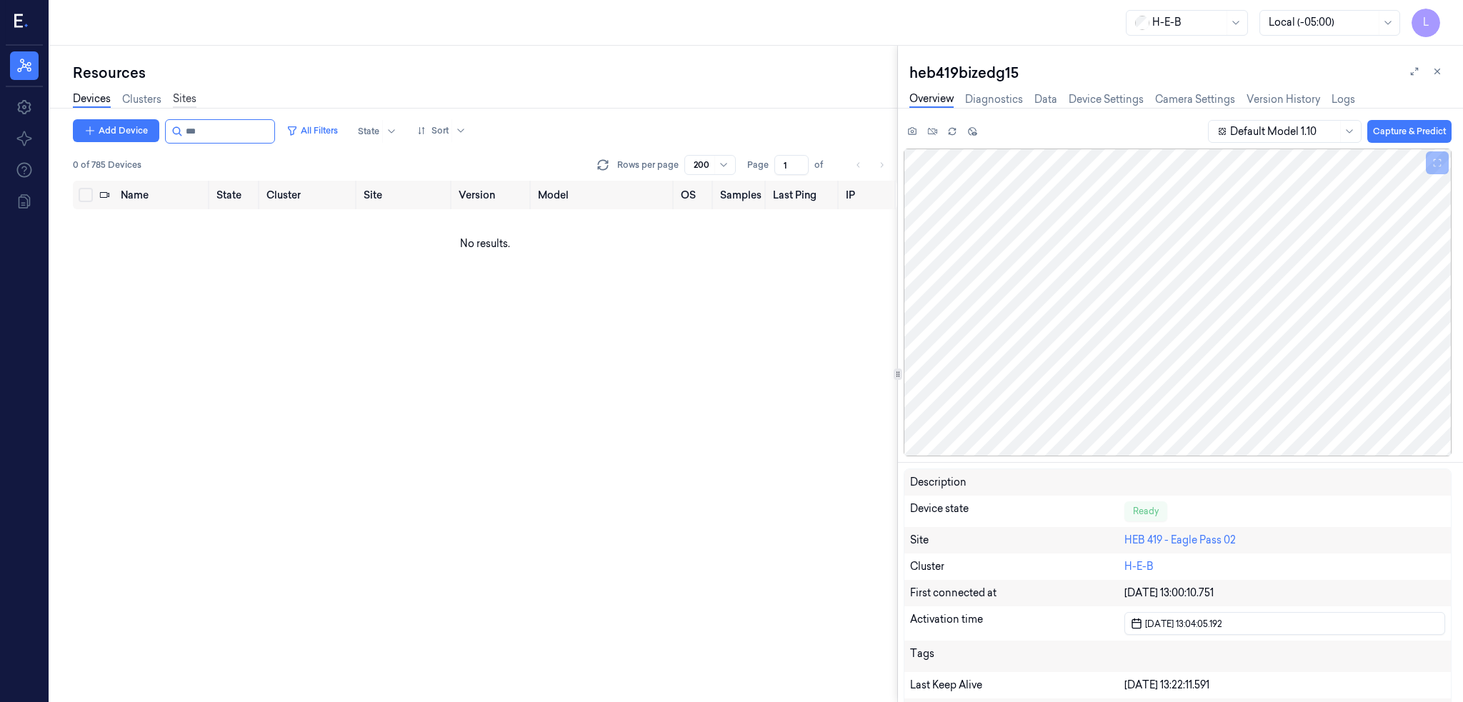
type input "***"
click at [186, 91] on link "Sites" at bounding box center [185, 99] width 24 height 16
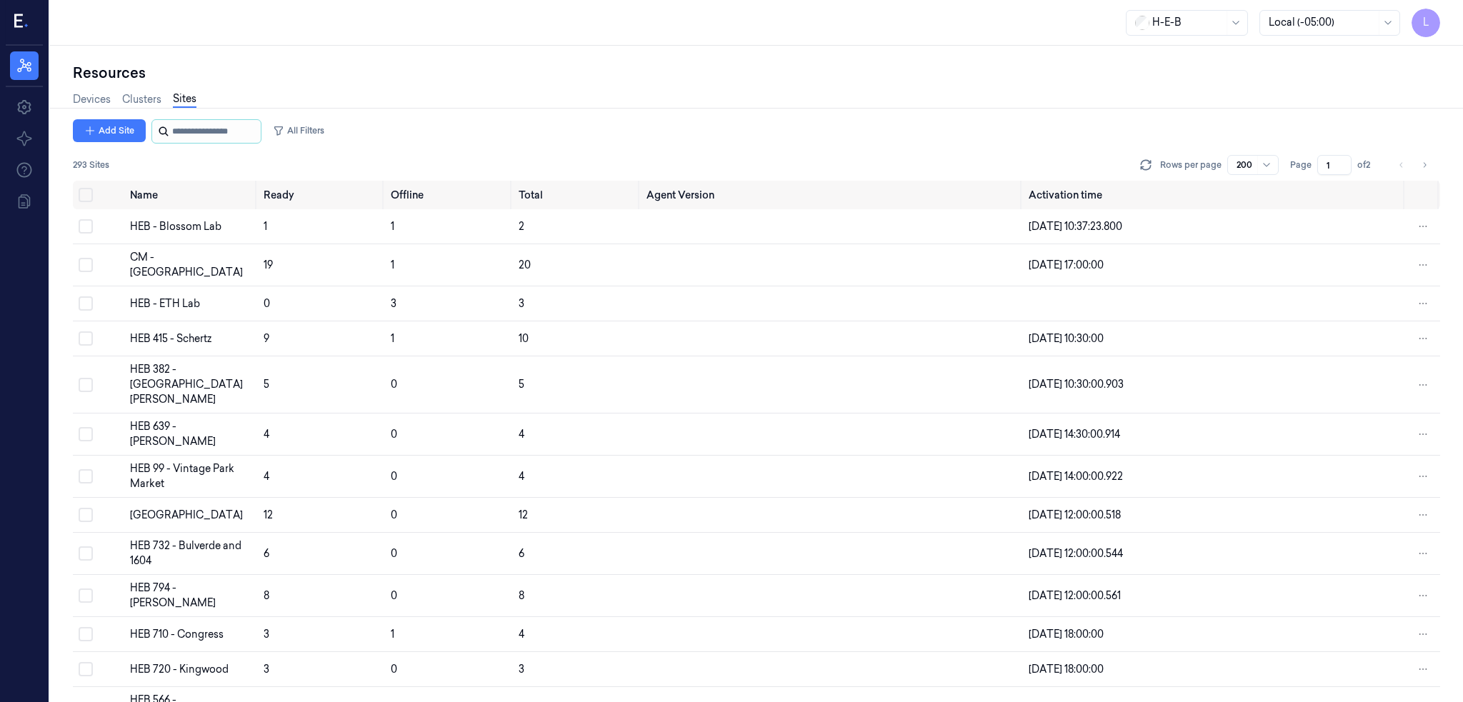
click at [203, 139] on input "string" at bounding box center [215, 131] width 86 height 23
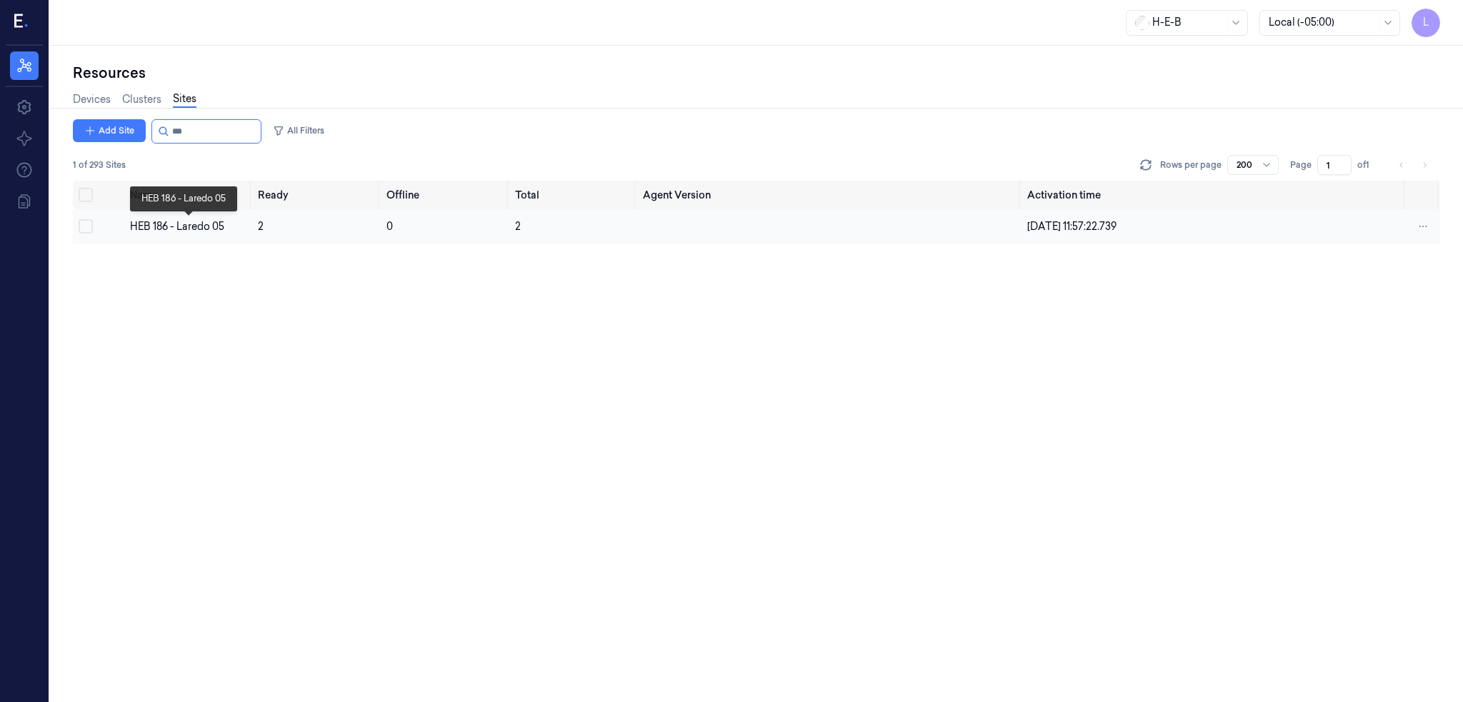
type input "***"
click at [184, 219] on div "HEB 186 - Laredo 05" at bounding box center [188, 226] width 117 height 15
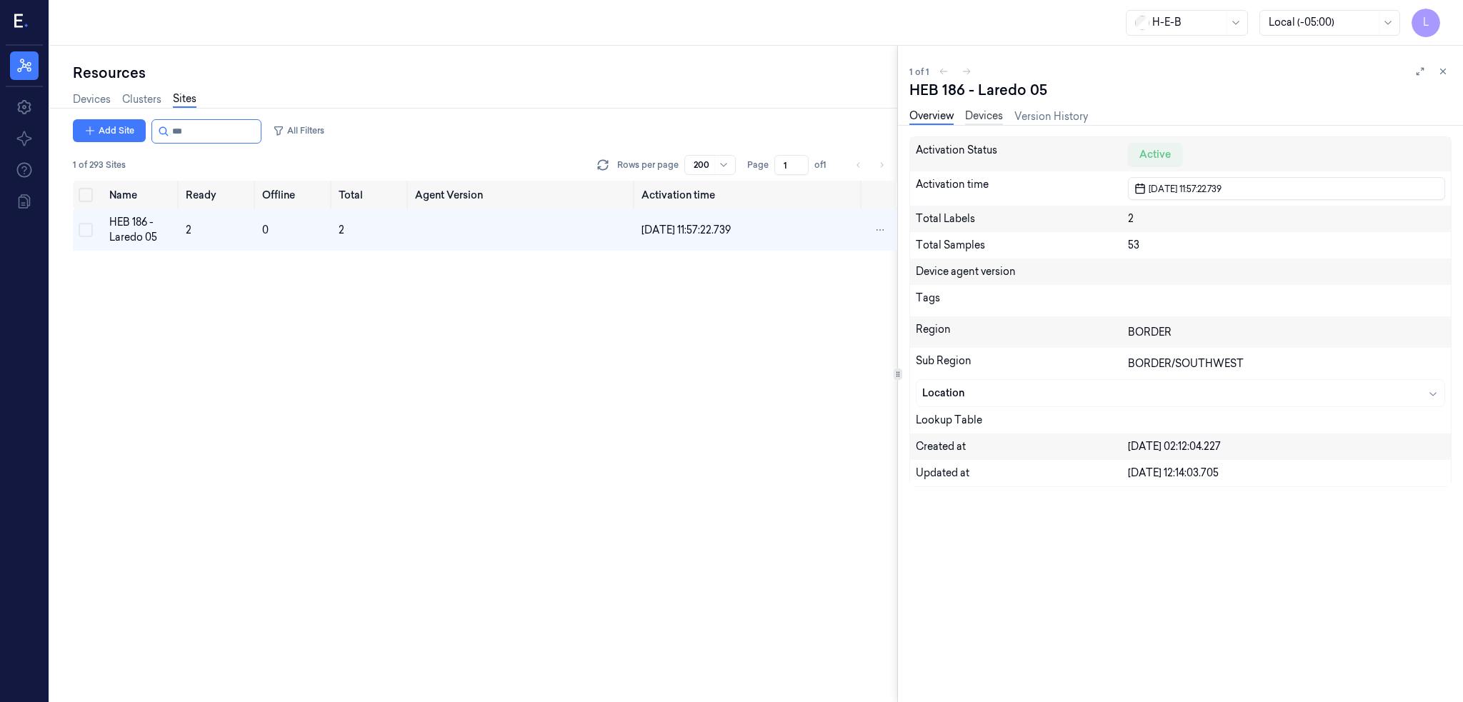
click at [997, 115] on link "Devices" at bounding box center [984, 117] width 38 height 16
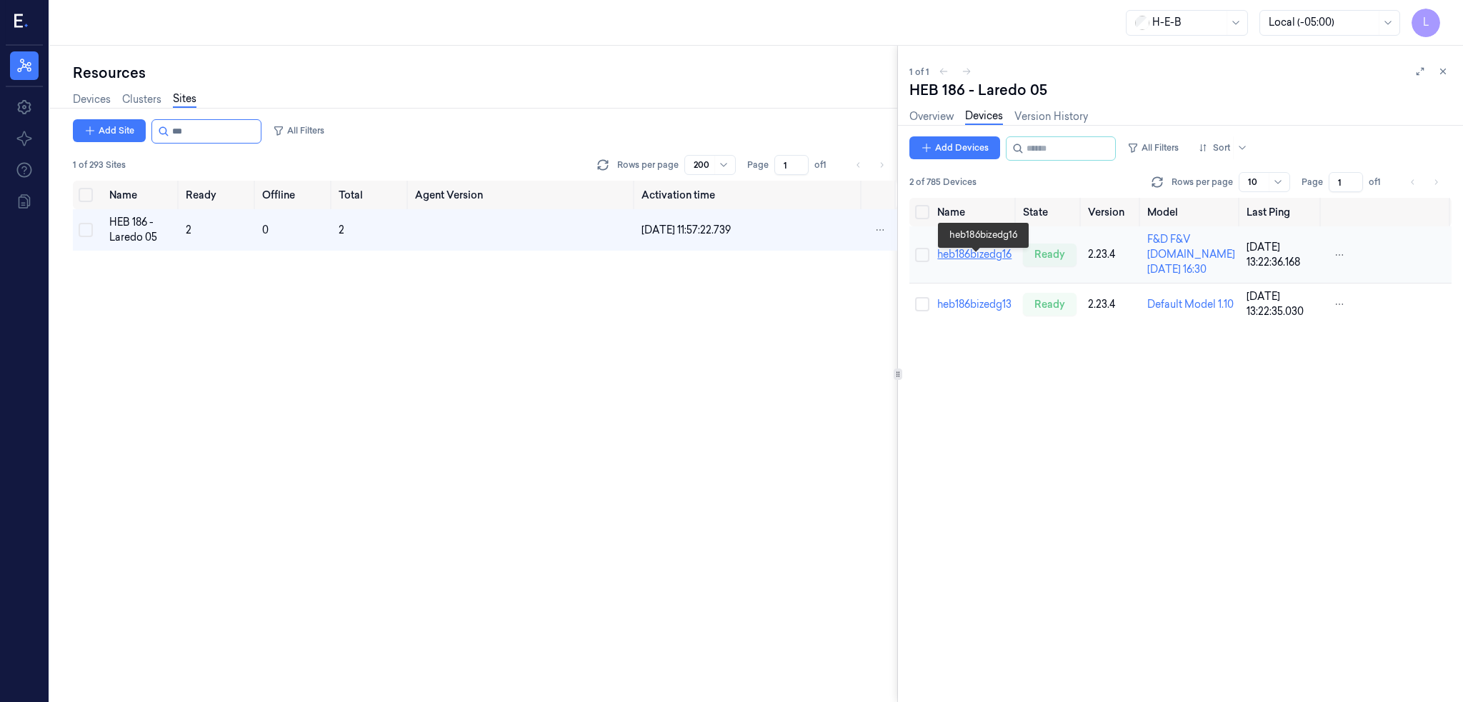
click at [987, 261] on link "heb186bizedg16" at bounding box center [974, 254] width 74 height 13
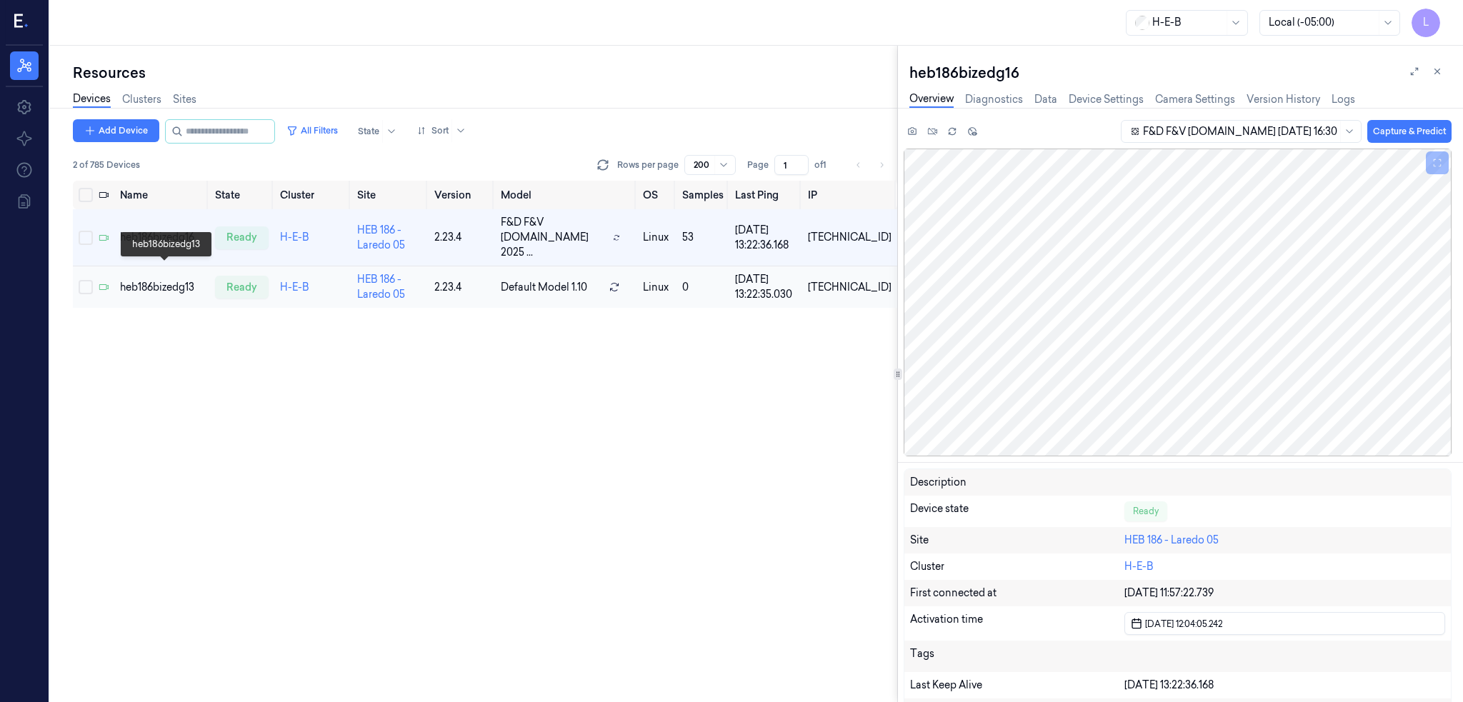
click at [161, 280] on div "heb186bizedg13" at bounding box center [162, 287] width 84 height 15
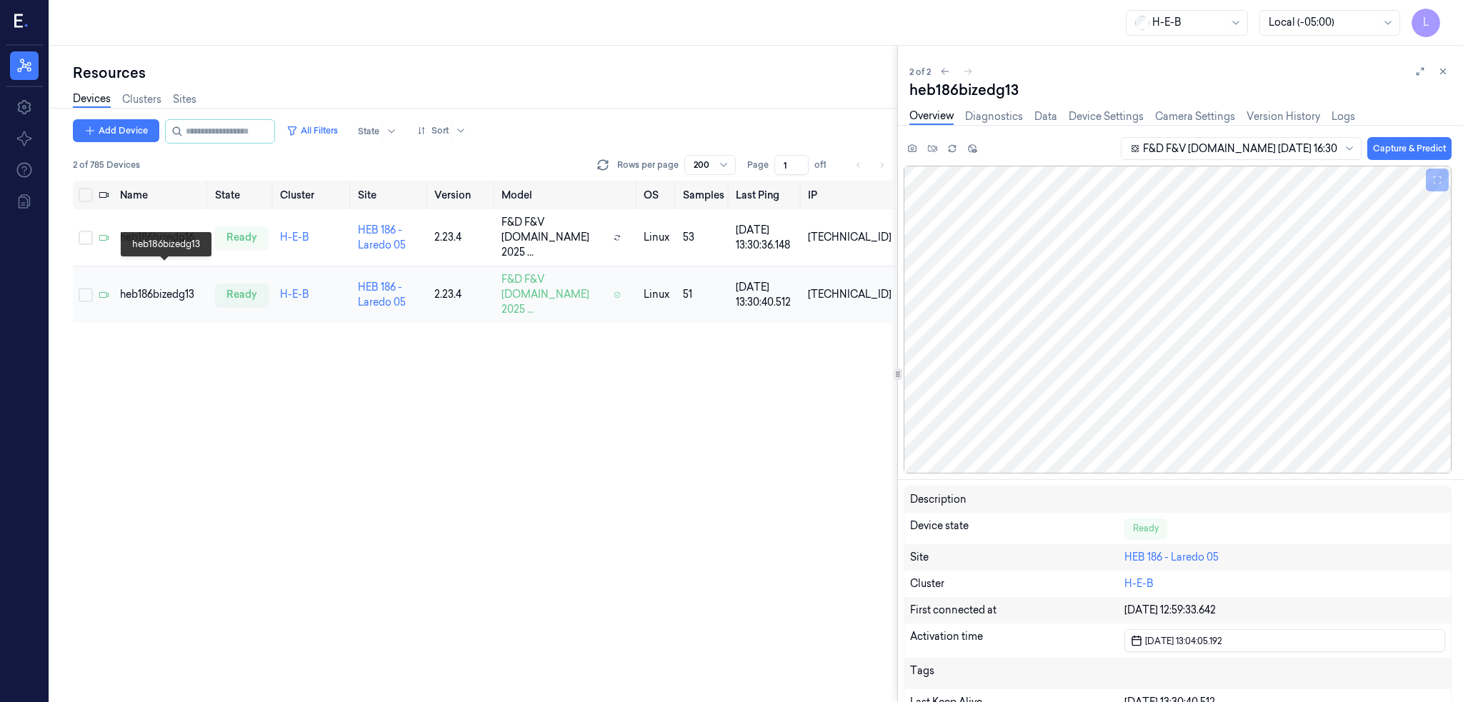
click at [161, 287] on div "heb186bizedg13" at bounding box center [162, 294] width 84 height 15
click at [182, 230] on div "heb186bizedg16" at bounding box center [162, 237] width 84 height 15
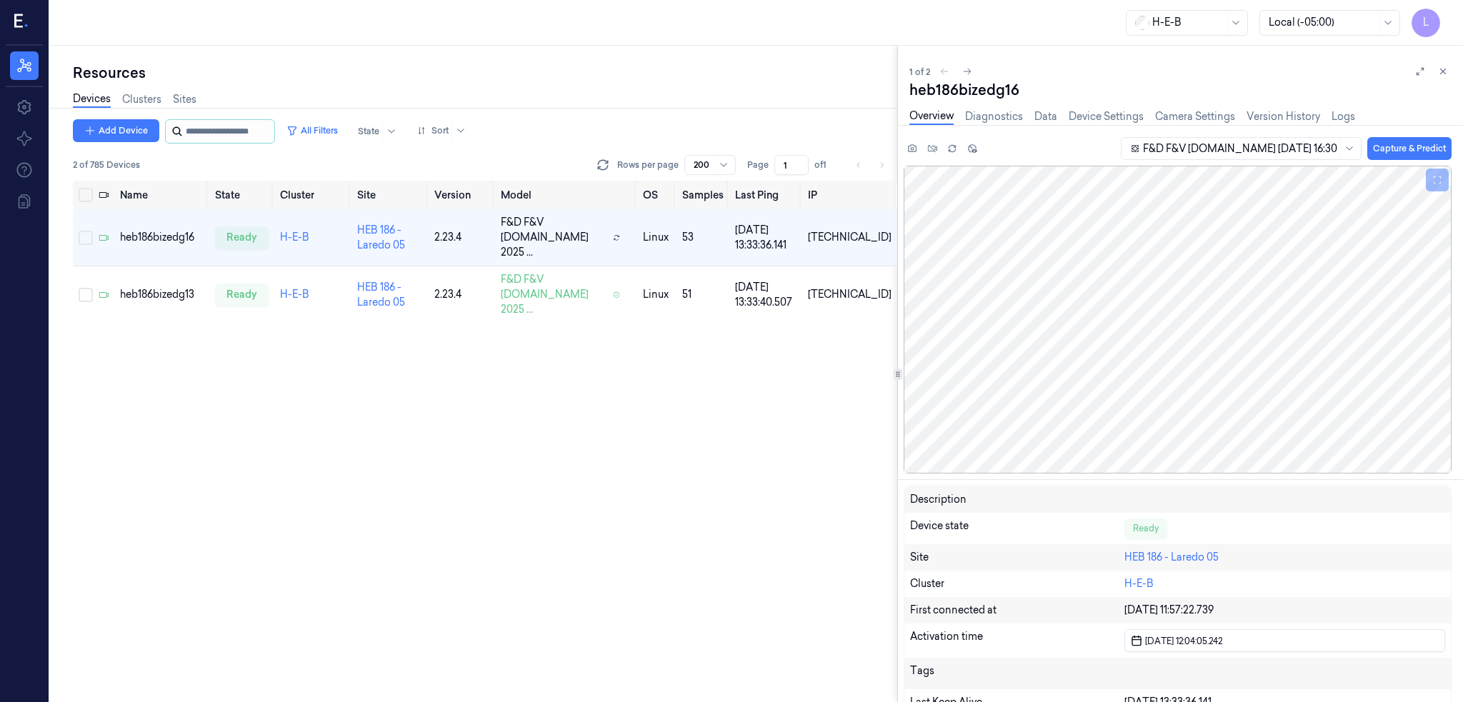
click at [241, 120] on input "string" at bounding box center [229, 131] width 86 height 23
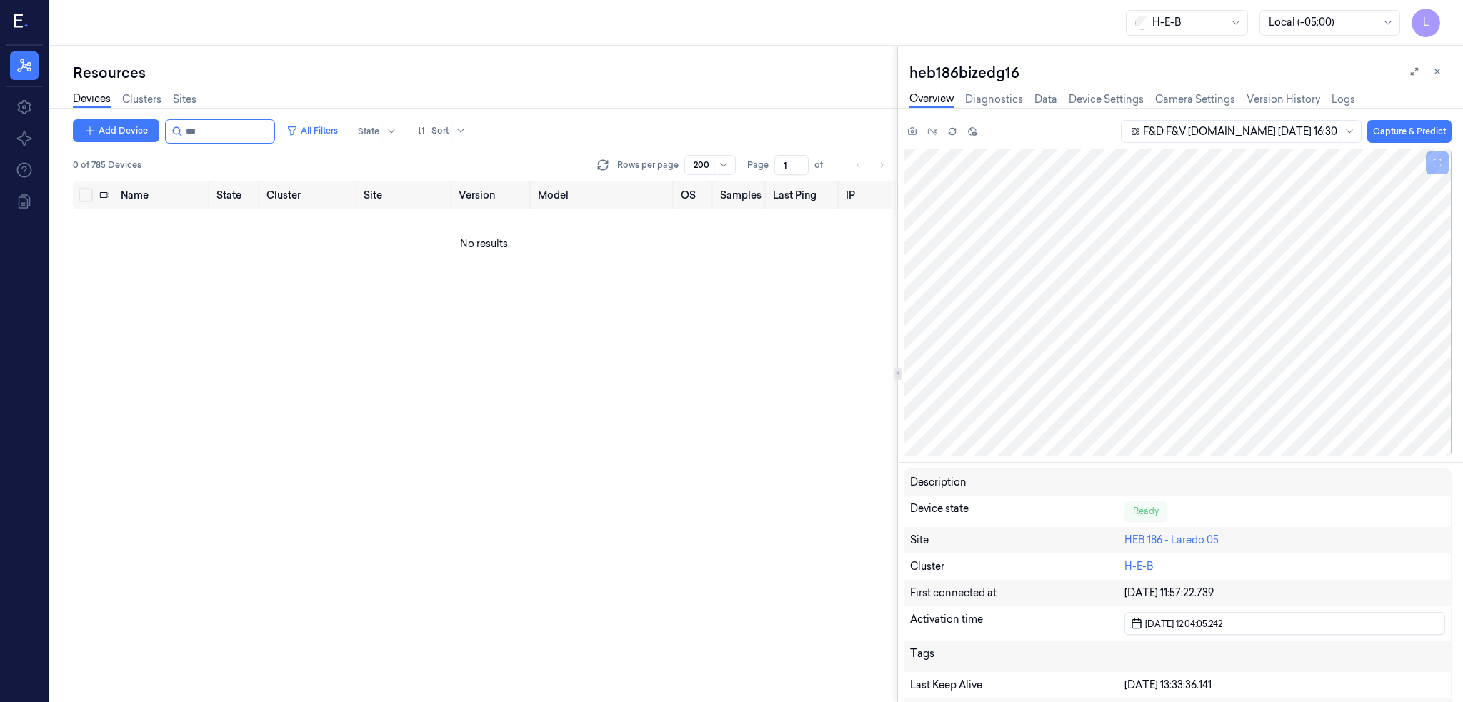
type input "***"
click at [180, 101] on link "Sites" at bounding box center [185, 99] width 24 height 16
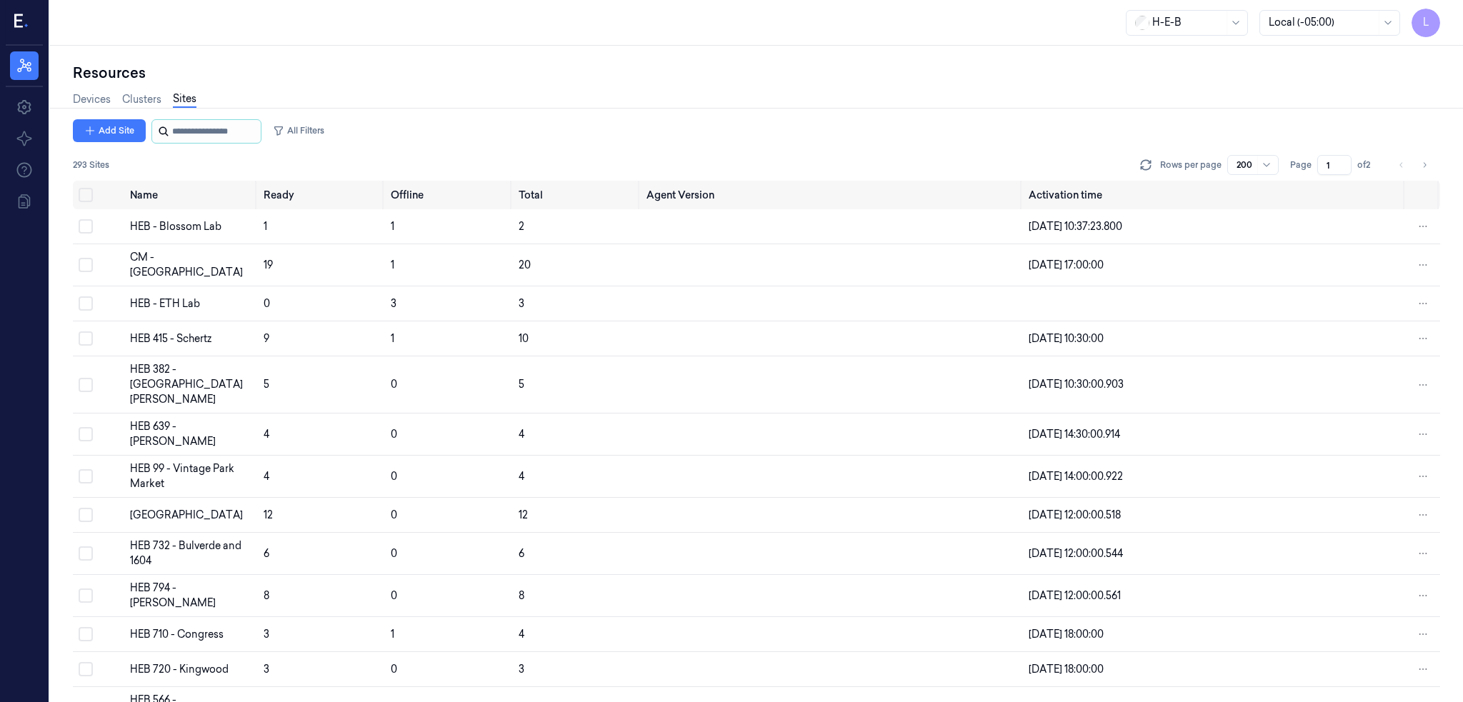
click at [206, 128] on input "string" at bounding box center [215, 131] width 86 height 23
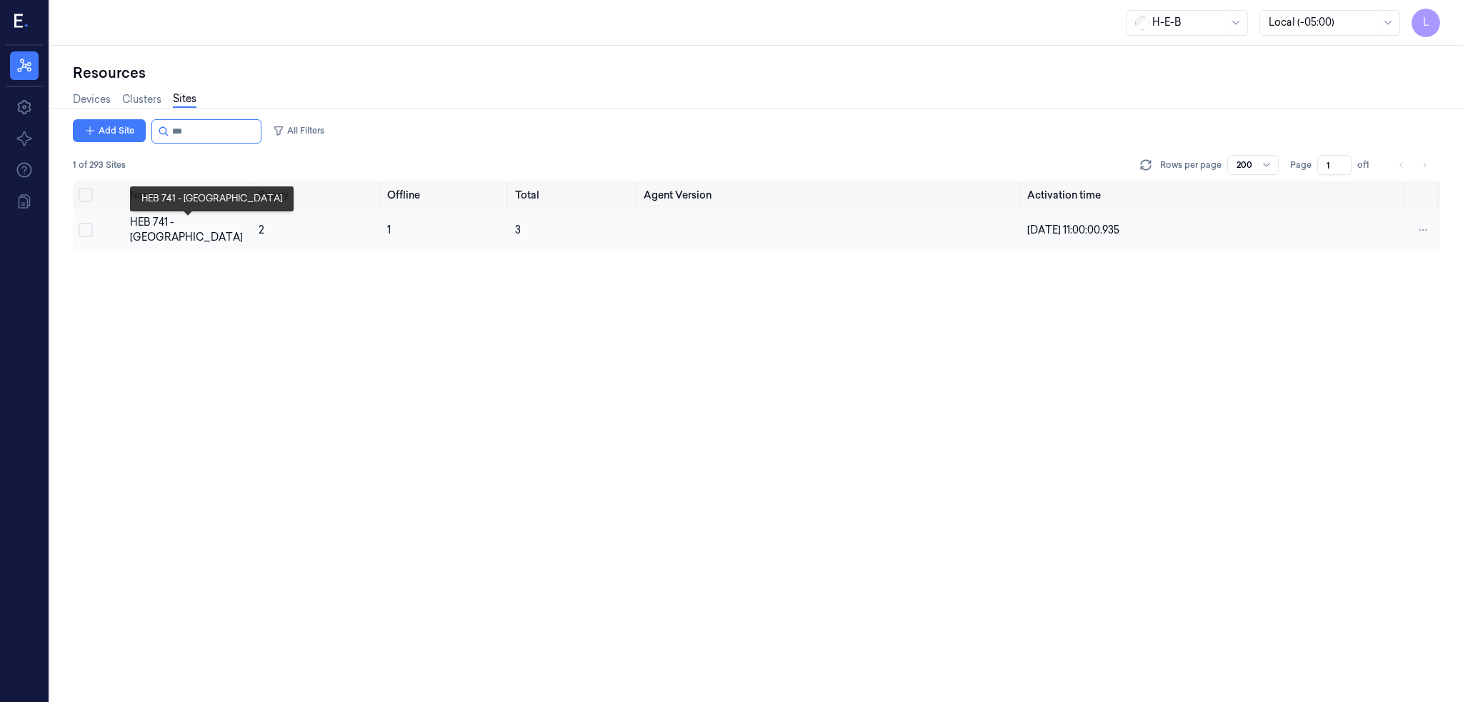
type input "***"
click at [206, 228] on div "HEB 741 - [GEOGRAPHIC_DATA]" at bounding box center [189, 230] width 118 height 30
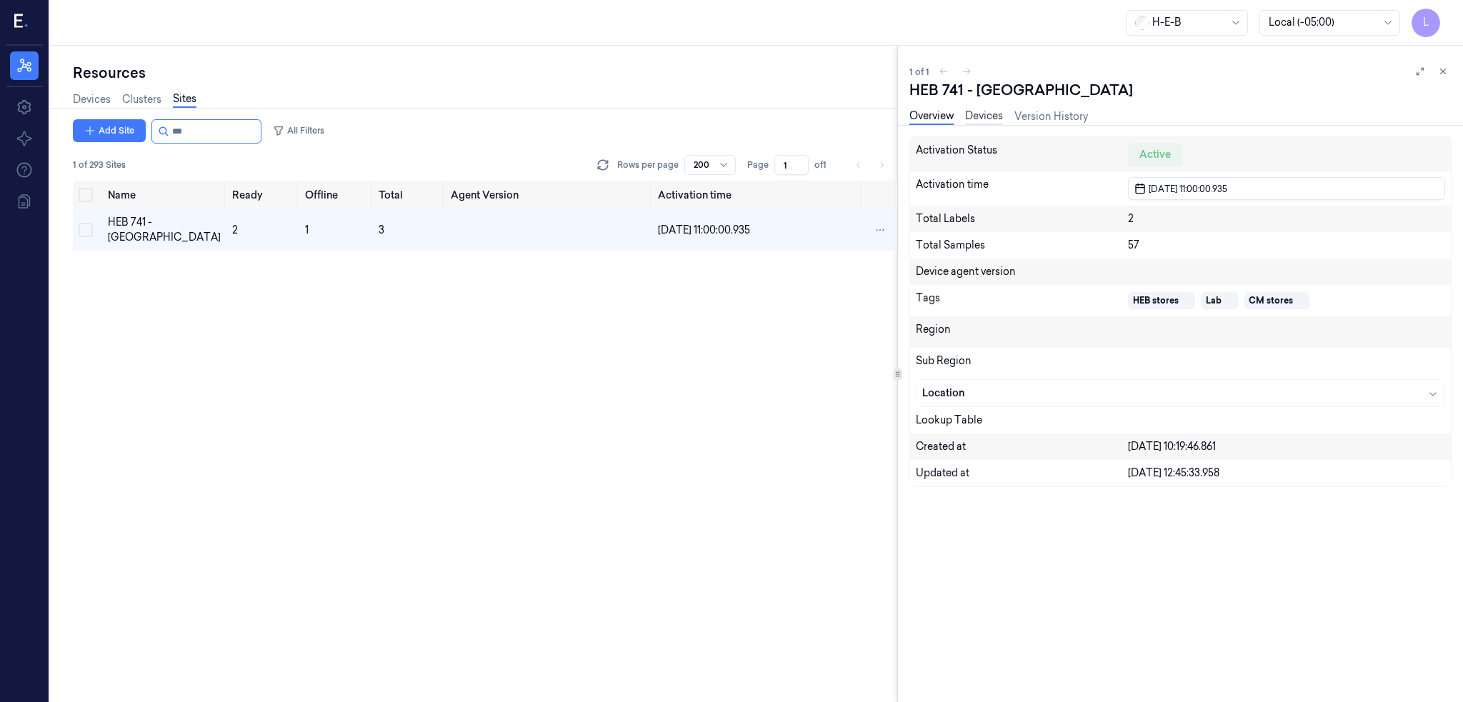
click at [999, 111] on link "Devices" at bounding box center [984, 117] width 38 height 16
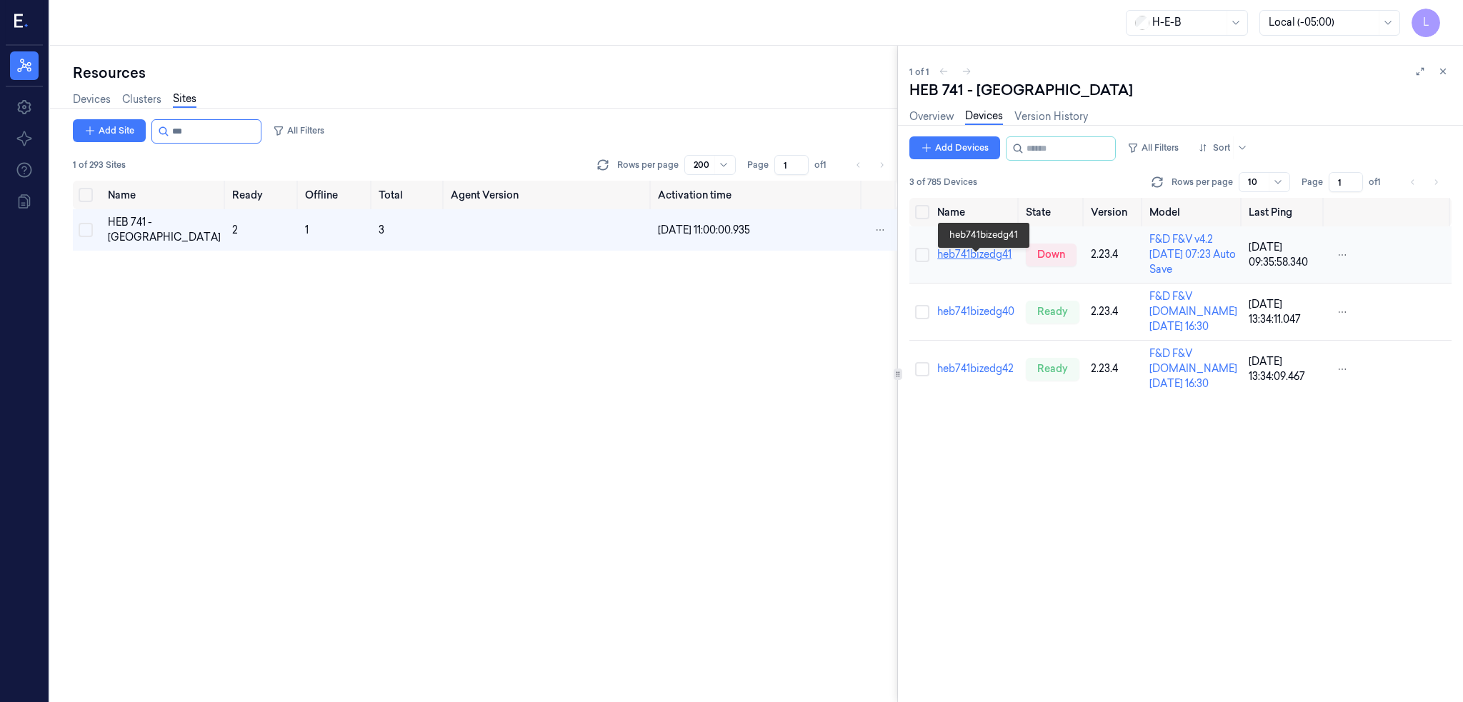
click at [986, 261] on link "heb741bizedg41" at bounding box center [974, 254] width 74 height 13
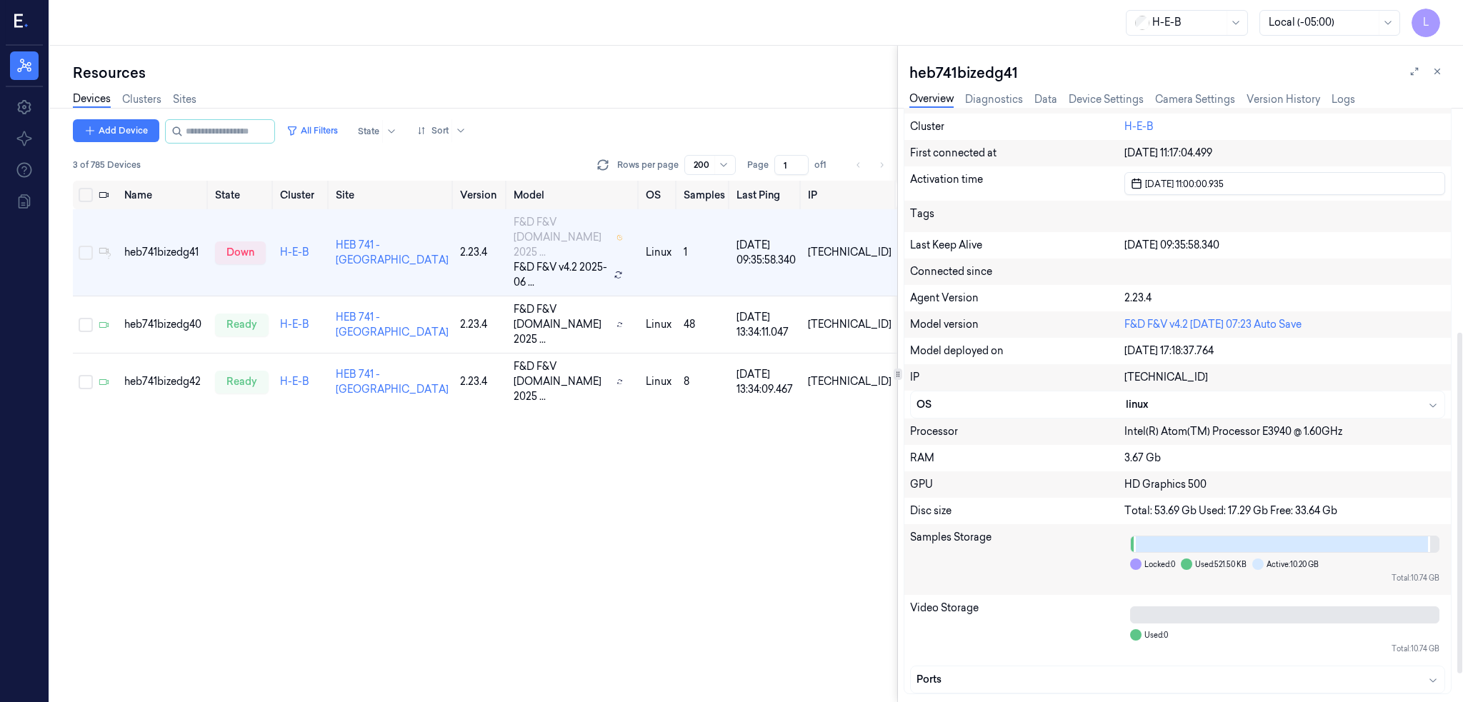
scroll to position [442, 0]
click at [163, 317] on div "heb741bizedg40" at bounding box center [163, 324] width 79 height 15
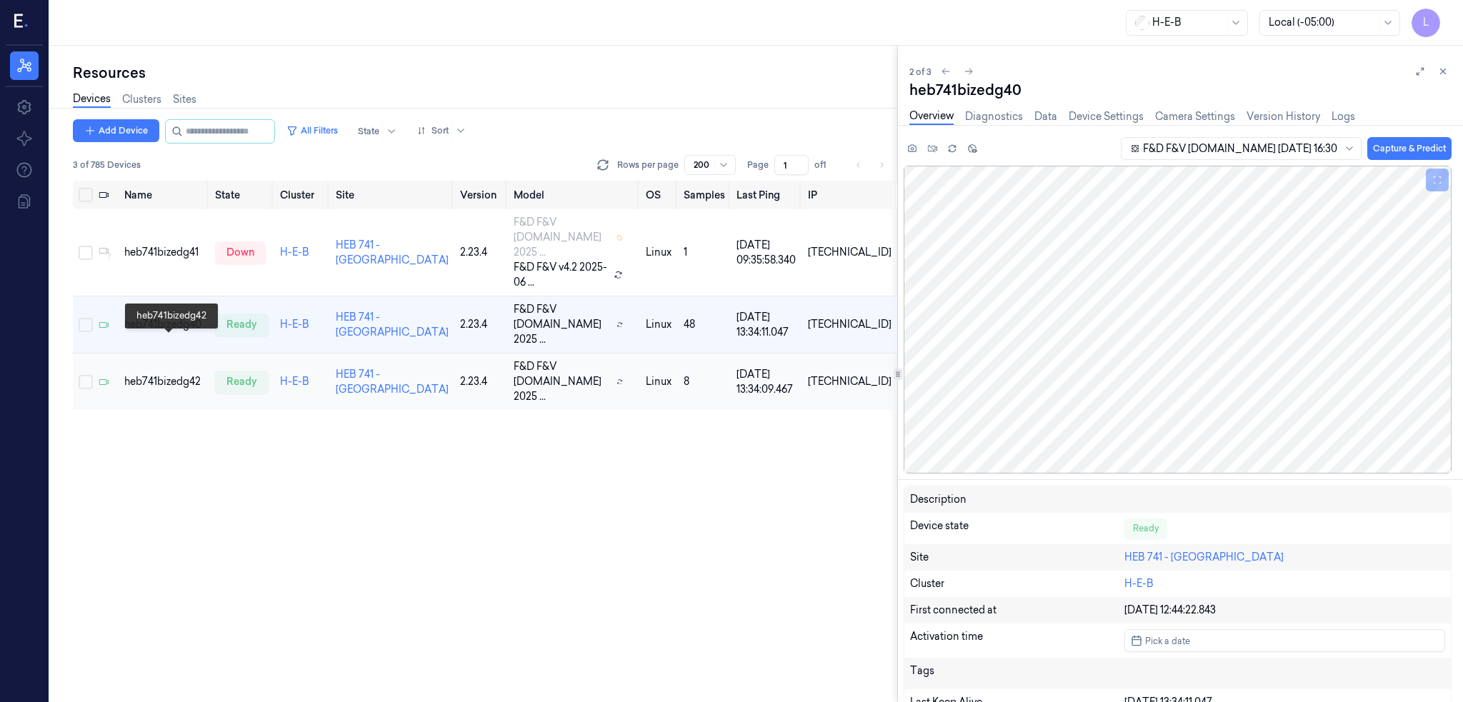
click at [170, 374] on div "heb741bizedg42" at bounding box center [163, 381] width 79 height 15
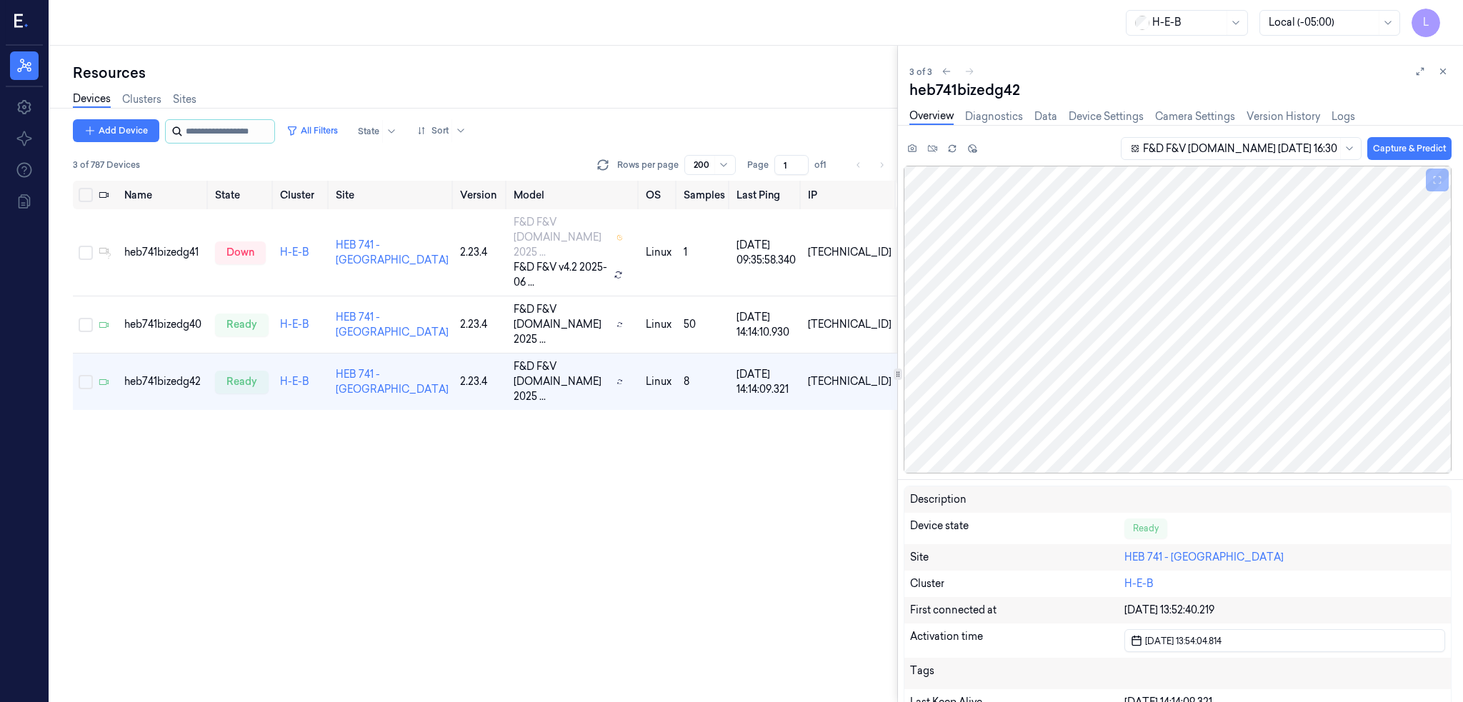
click at [244, 134] on input "string" at bounding box center [229, 131] width 86 height 23
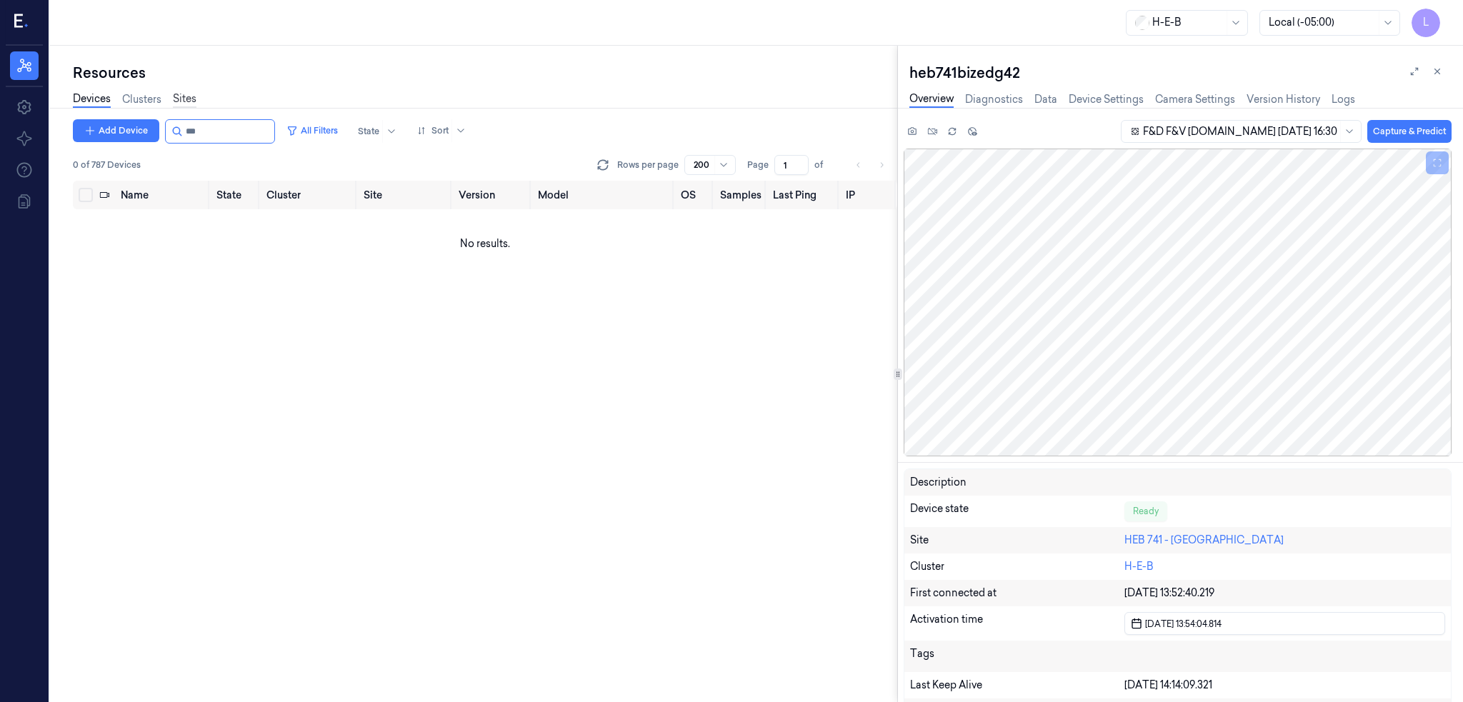
type input "***"
click at [173, 95] on link "Sites" at bounding box center [185, 99] width 24 height 16
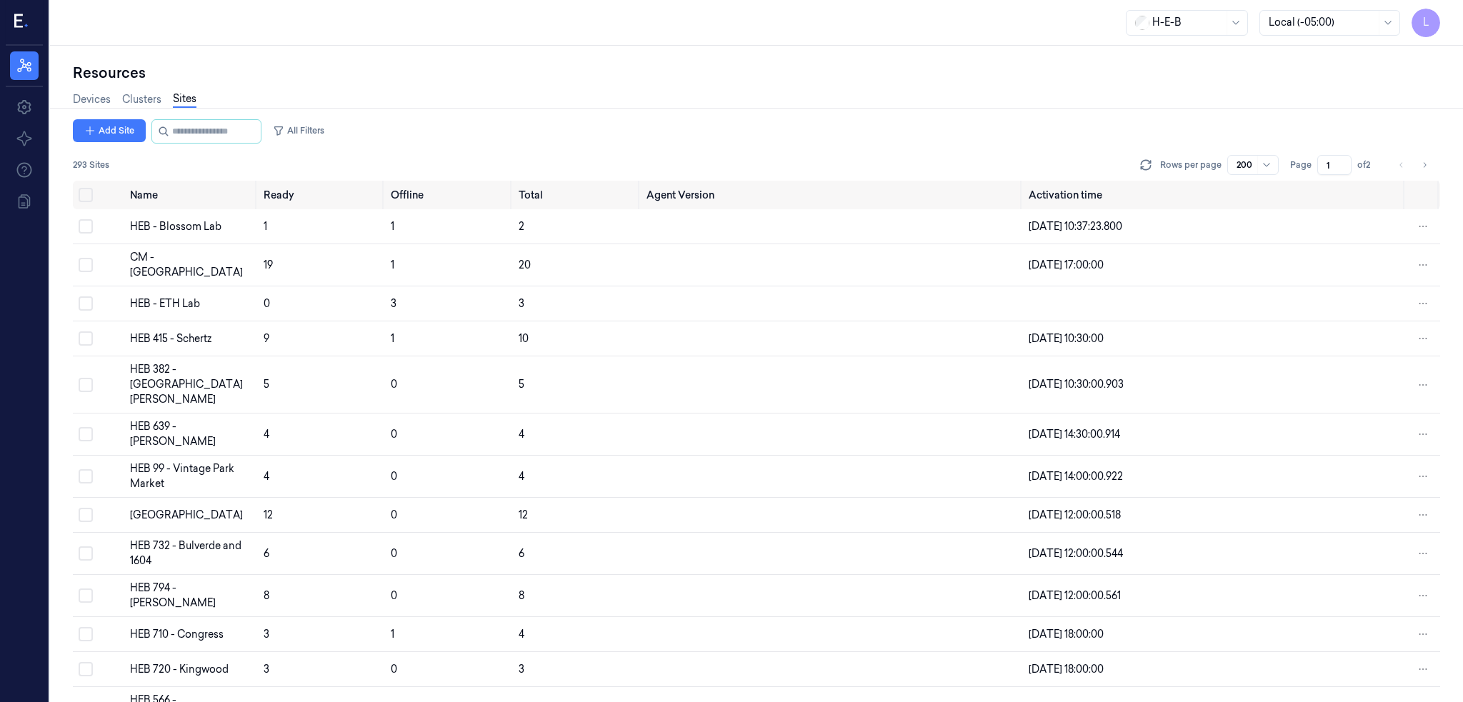
click at [178, 144] on div "Add Site All Filters 293 Sites Rows per page 200 Page 1 of 2" at bounding box center [756, 149] width 1367 height 61
click at [181, 136] on input "string" at bounding box center [215, 131] width 86 height 23
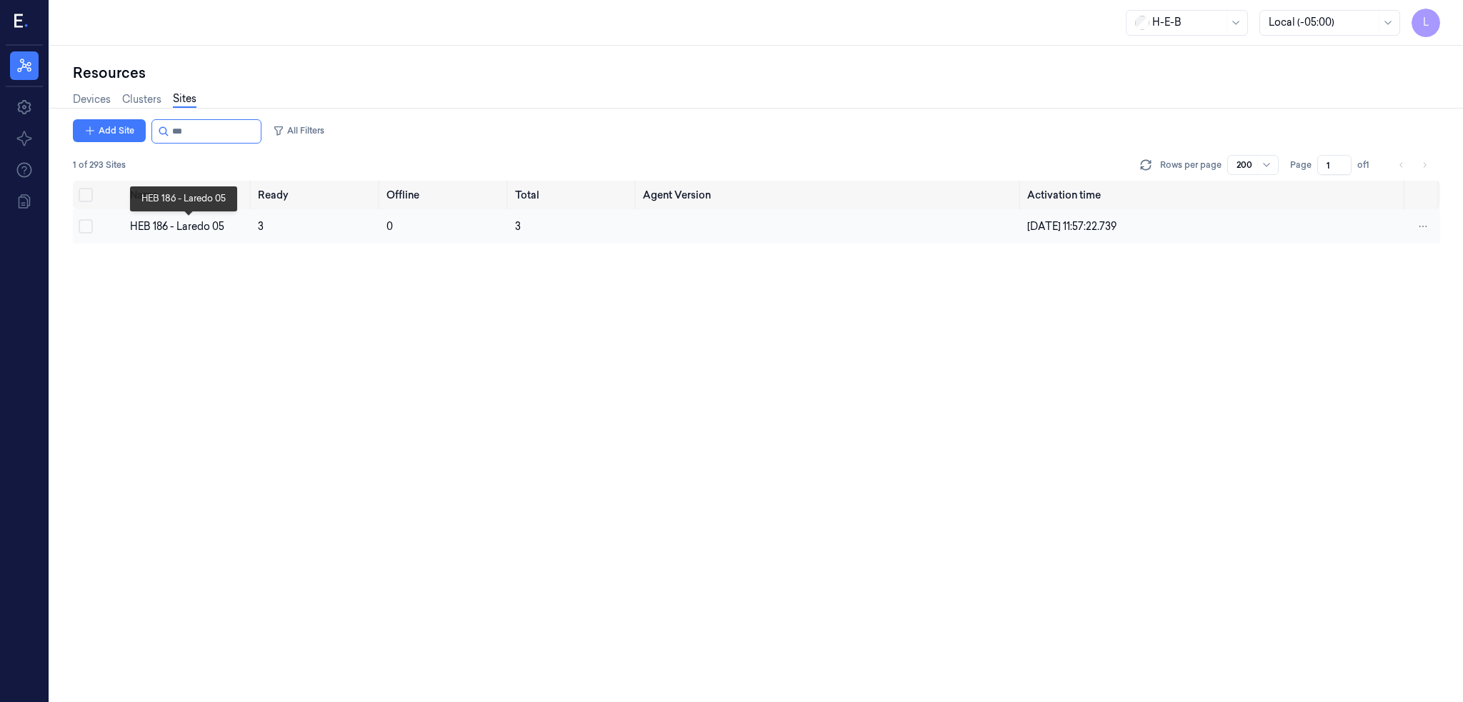
type input "***"
click at [180, 225] on div "HEB 186 - Laredo 05" at bounding box center [188, 226] width 117 height 15
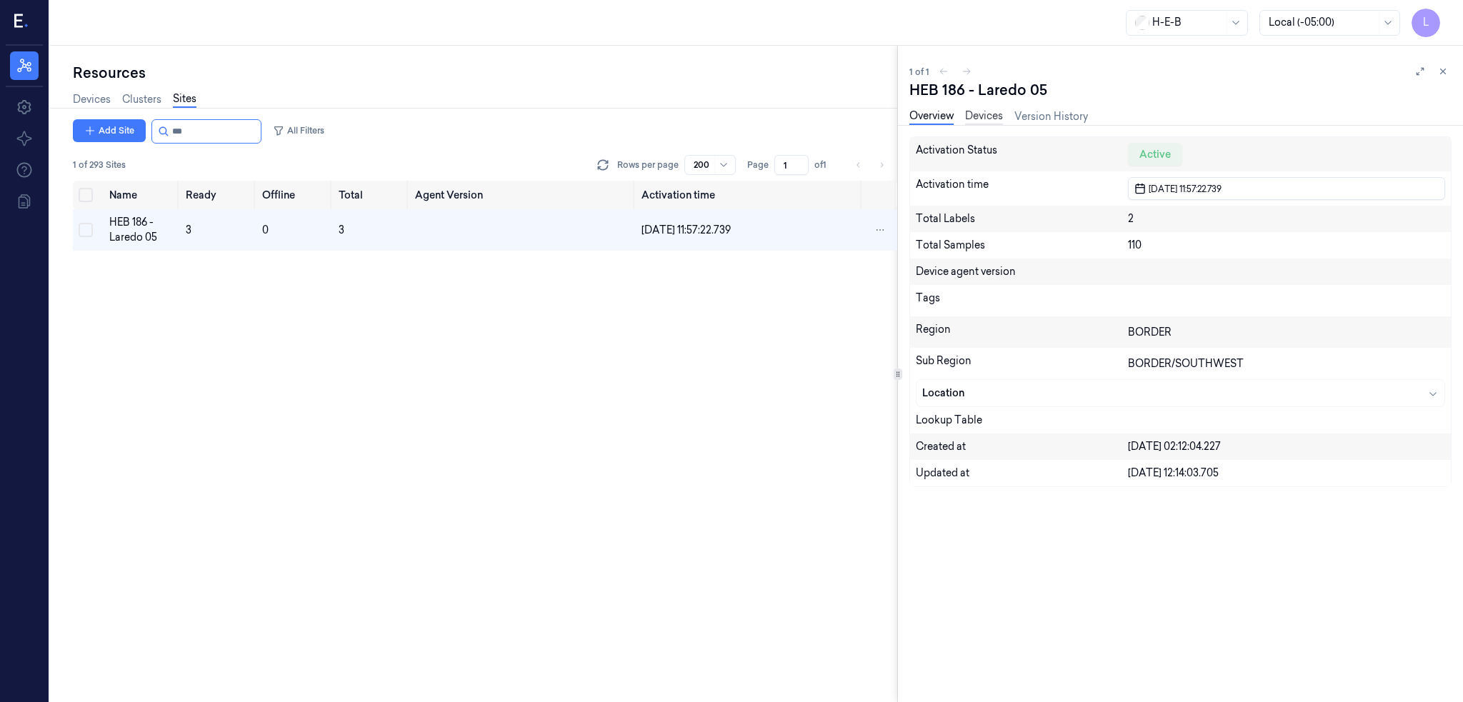
click at [985, 113] on link "Devices" at bounding box center [984, 117] width 38 height 16
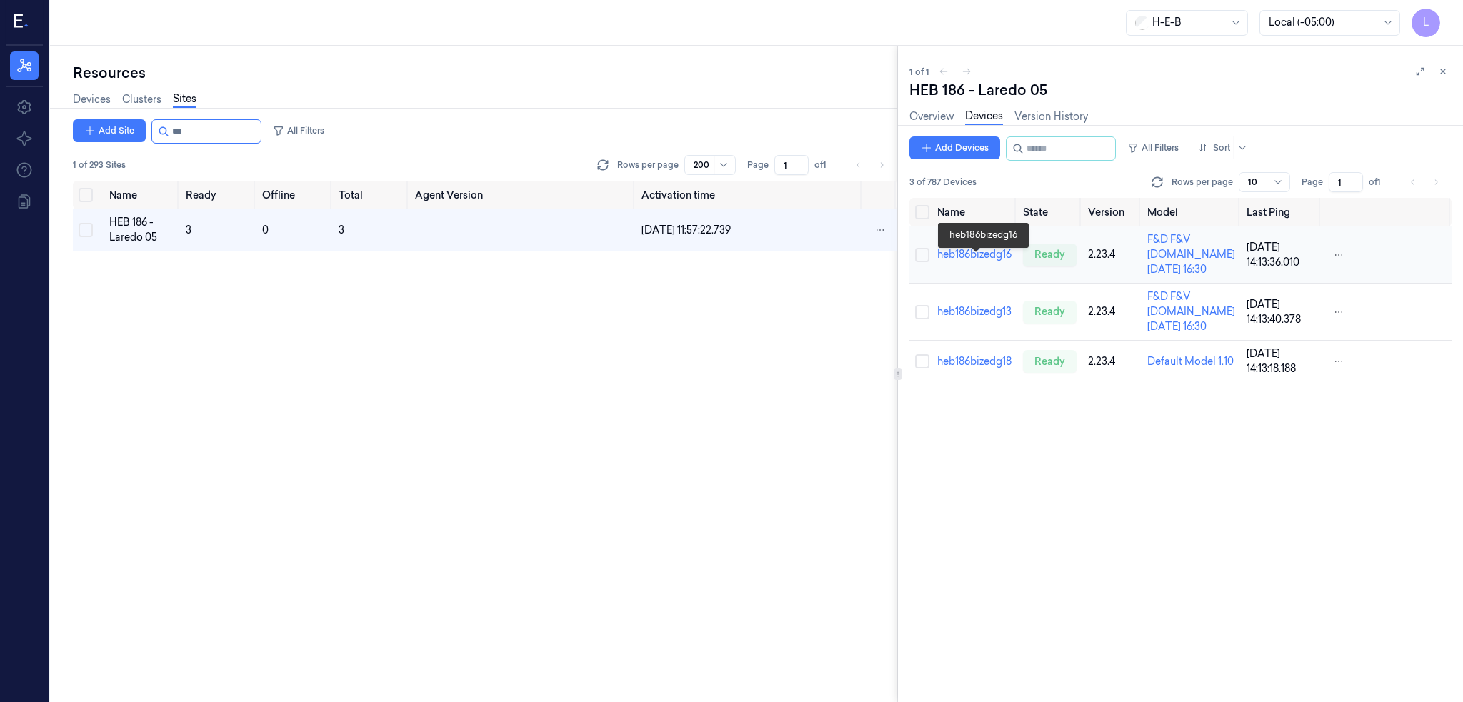
click at [970, 257] on link "heb186bizedg16" at bounding box center [974, 254] width 74 height 13
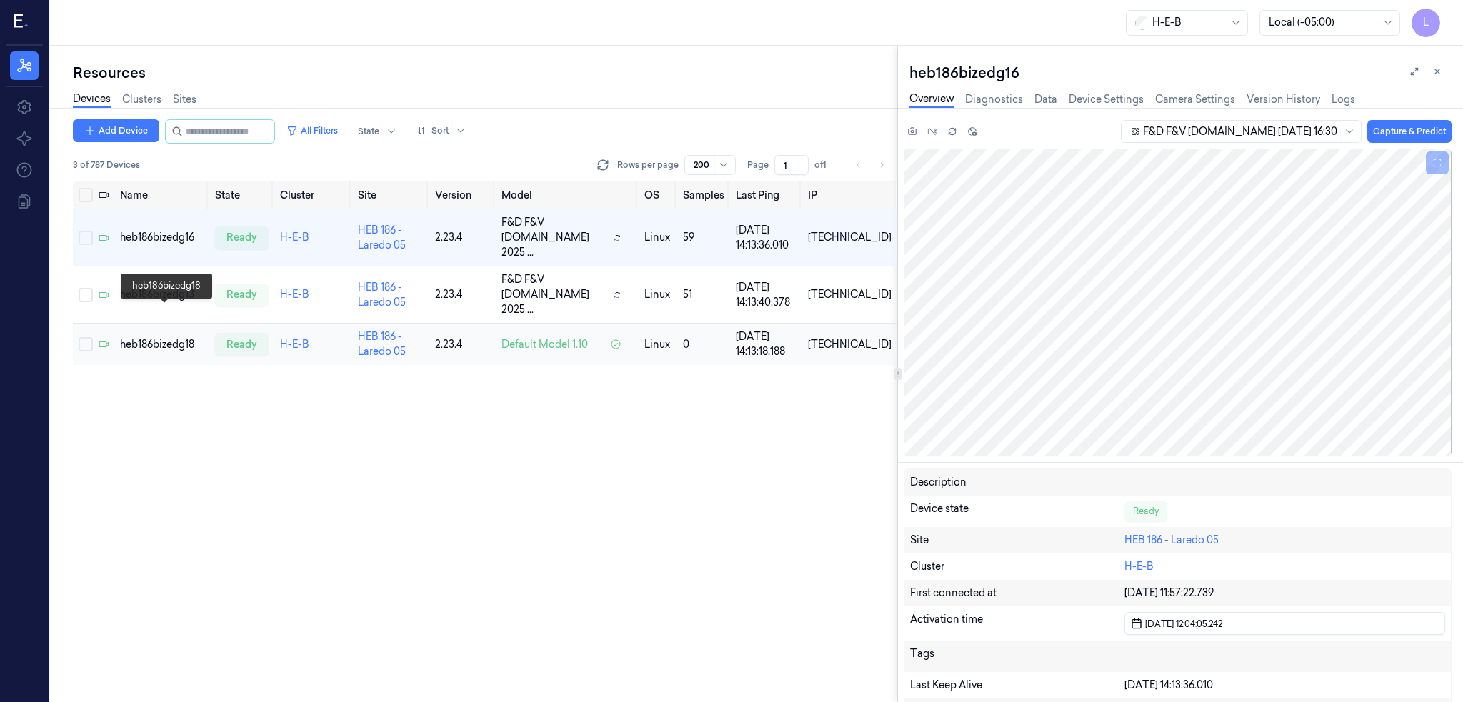
click at [180, 337] on div "heb186bizedg18" at bounding box center [162, 344] width 84 height 15
